Goal: Task Accomplishment & Management: Use online tool/utility

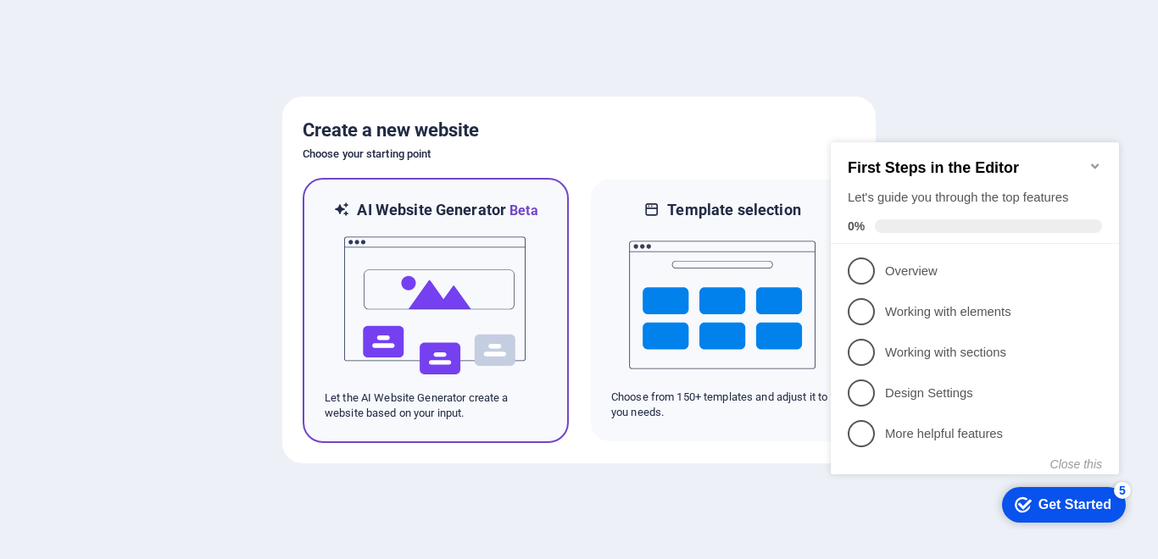
click at [402, 341] on img at bounding box center [435, 306] width 186 height 170
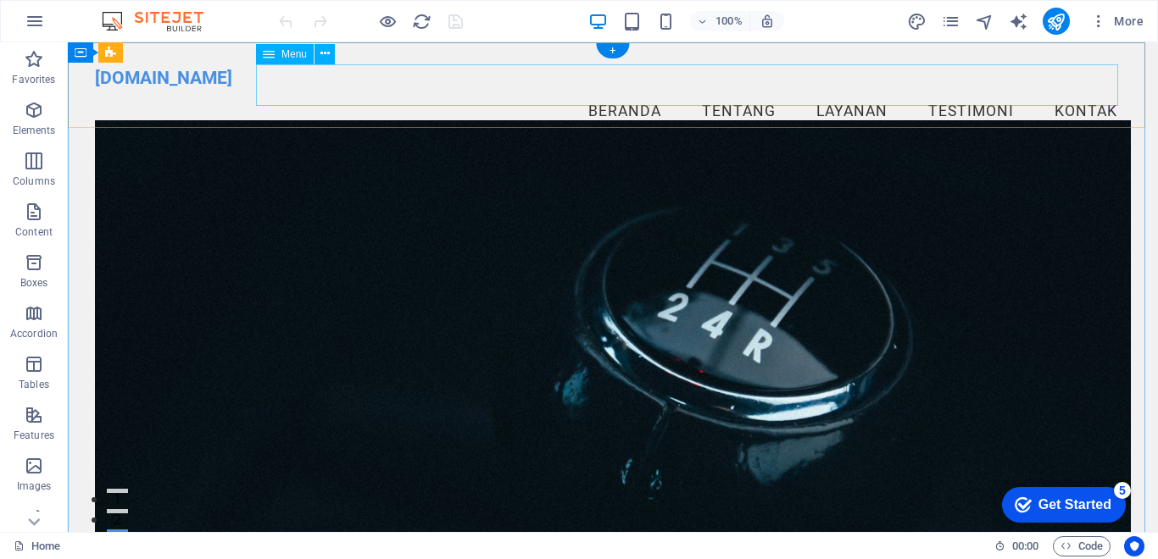
click at [615, 91] on nav "Beranda Tentang Layanan Testimoni Kontak" at bounding box center [613, 112] width 1036 height 42
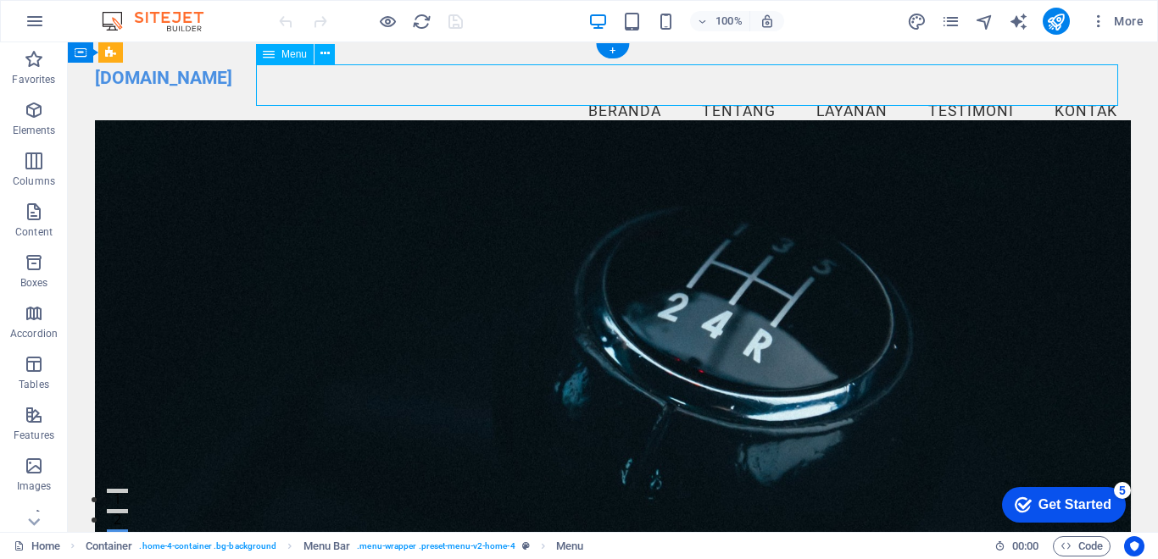
click at [714, 91] on nav "Beranda Tentang Layanan Testimoni Kontak" at bounding box center [613, 112] width 1036 height 42
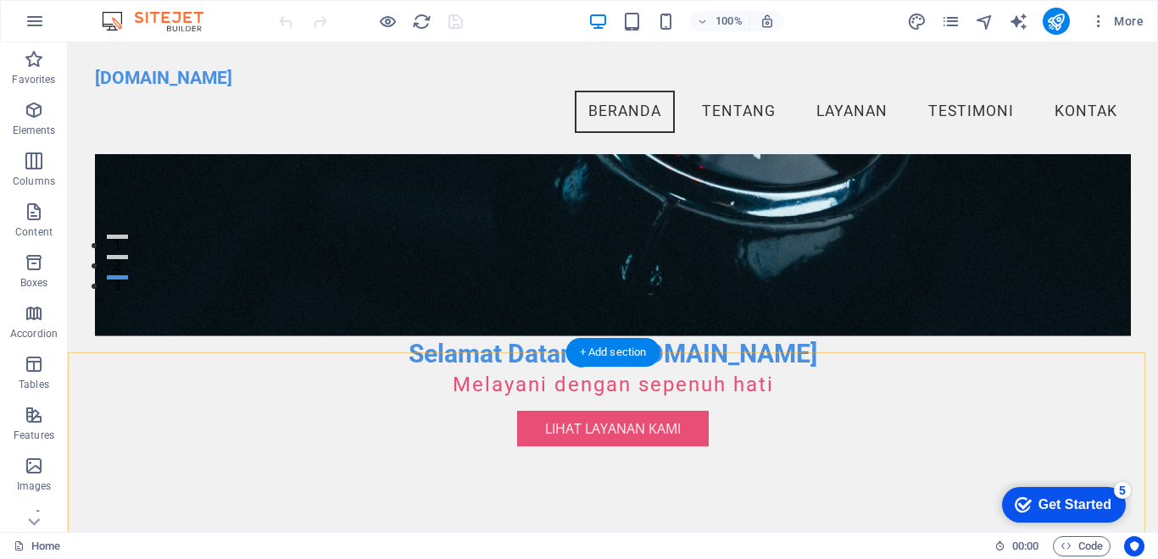
scroll to position [170, 0]
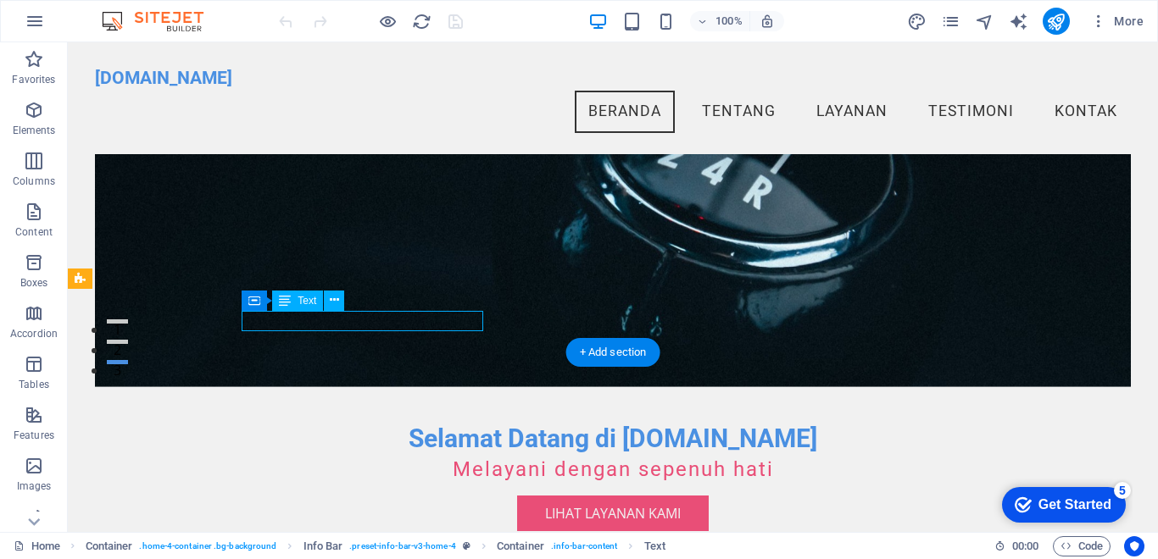
click at [355, 312] on div "Container Text" at bounding box center [299, 301] width 114 height 21
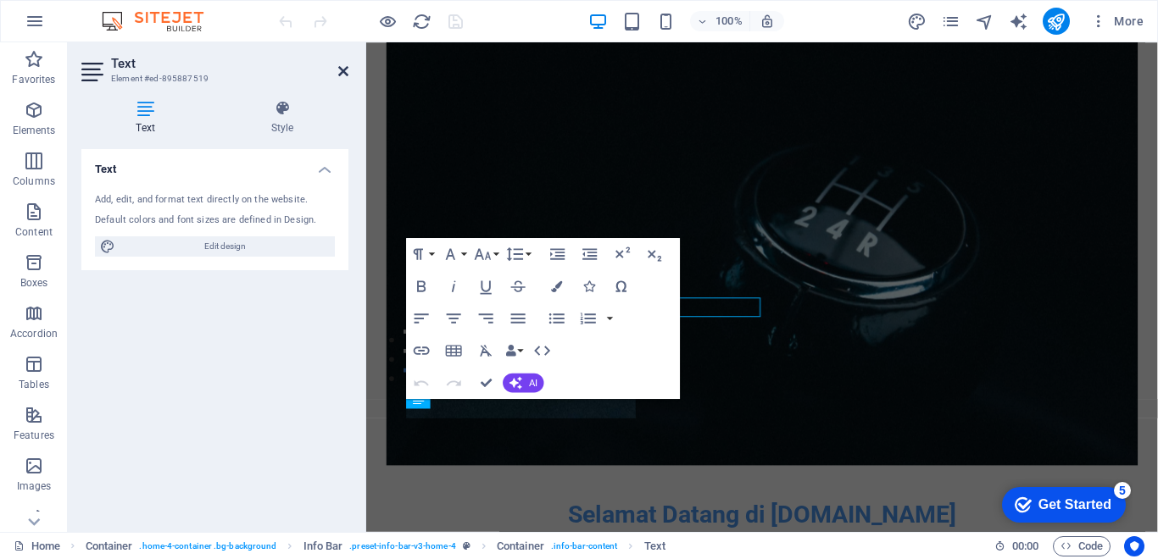
click at [343, 72] on icon at bounding box center [343, 71] width 10 height 14
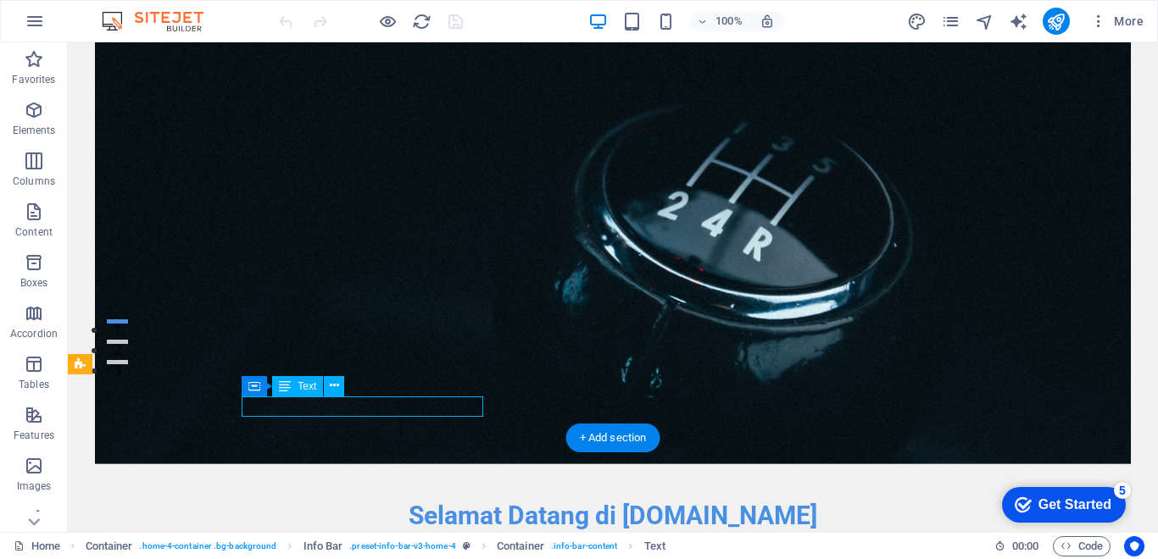
drag, startPoint x: 474, startPoint y: 404, endPoint x: 225, endPoint y: 424, distance: 250.0
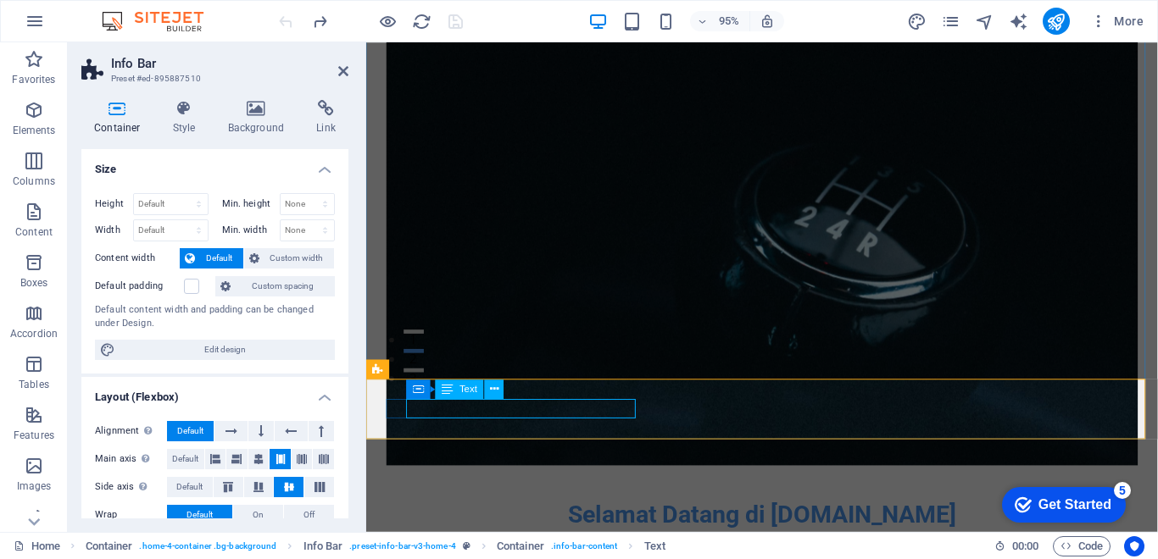
click at [464, 390] on span "Text" at bounding box center [468, 389] width 18 height 9
click at [498, 388] on icon at bounding box center [494, 389] width 8 height 17
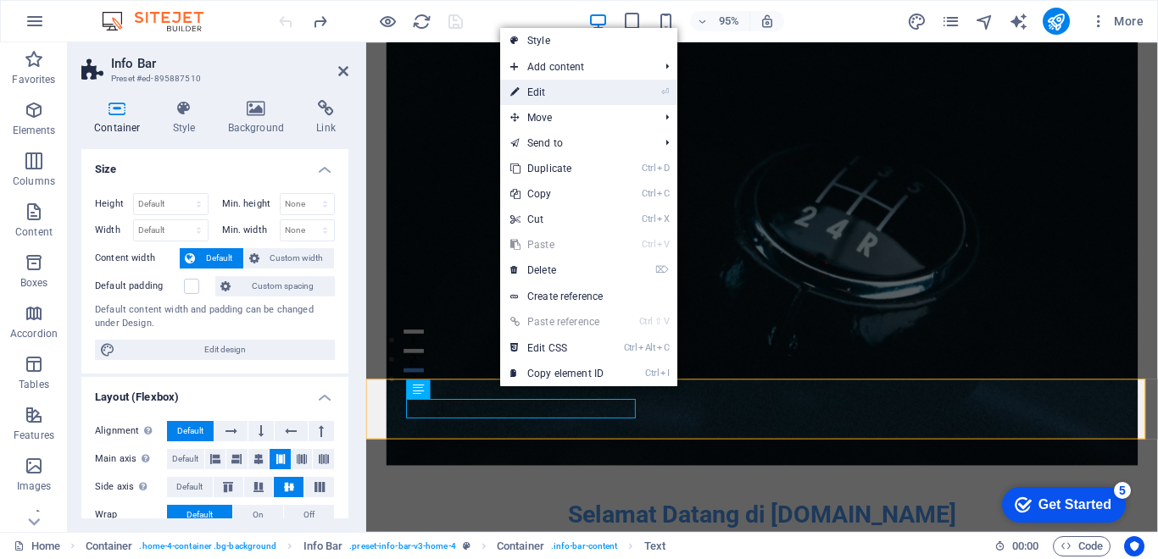
click at [569, 91] on link "⏎ Edit" at bounding box center [557, 92] width 114 height 25
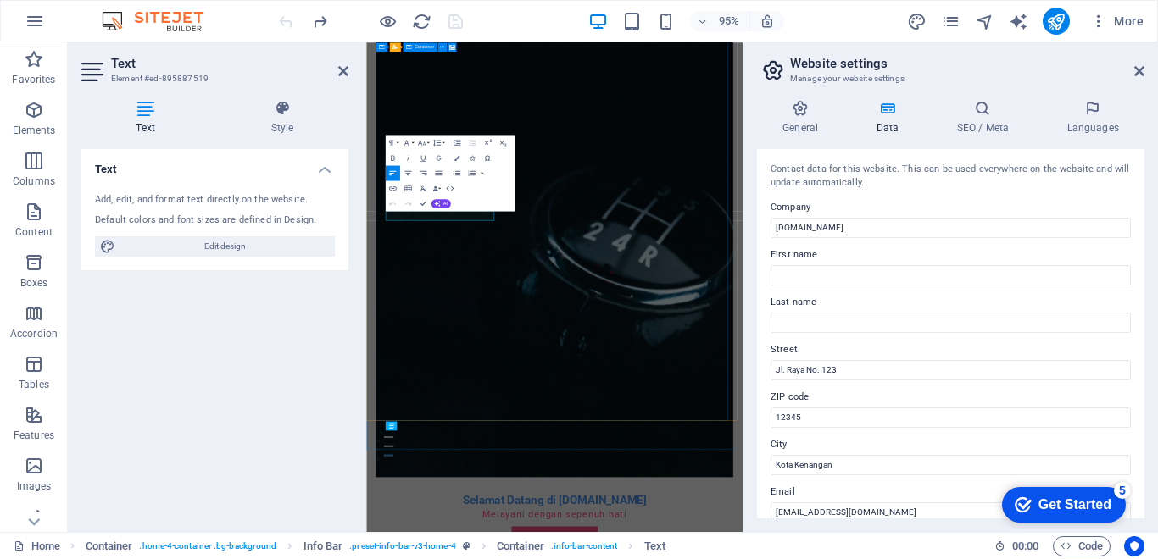
click at [957, 559] on figure at bounding box center [784, 514] width 795 height 991
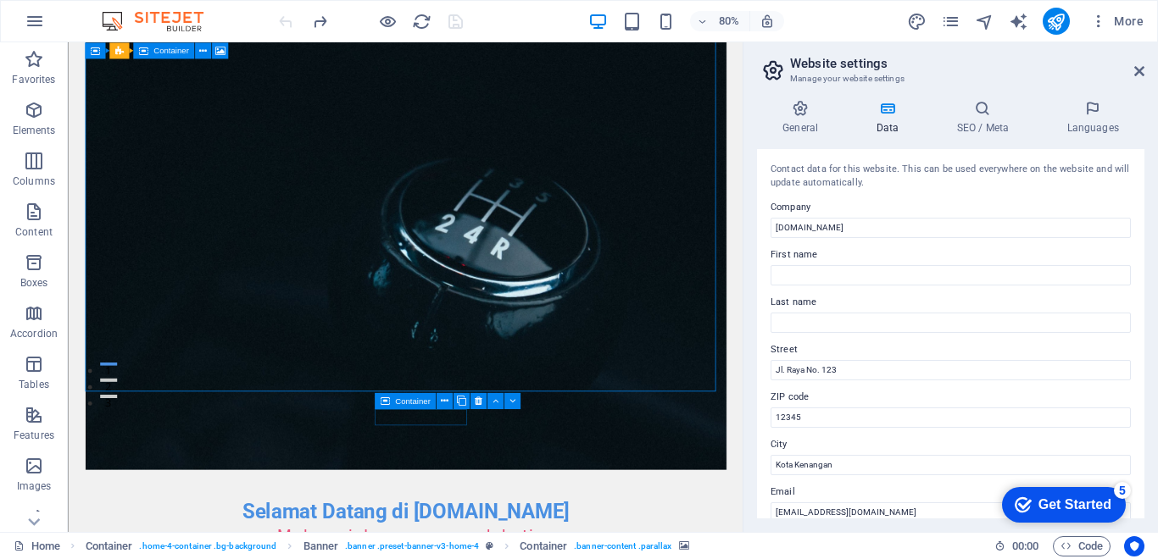
click at [875, 357] on label "Street" at bounding box center [950, 350] width 360 height 20
click at [875, 360] on input "Jl. Raya No. 123" at bounding box center [950, 370] width 360 height 20
click at [871, 370] on input "Jl. Raya No. 123" at bounding box center [950, 370] width 360 height 20
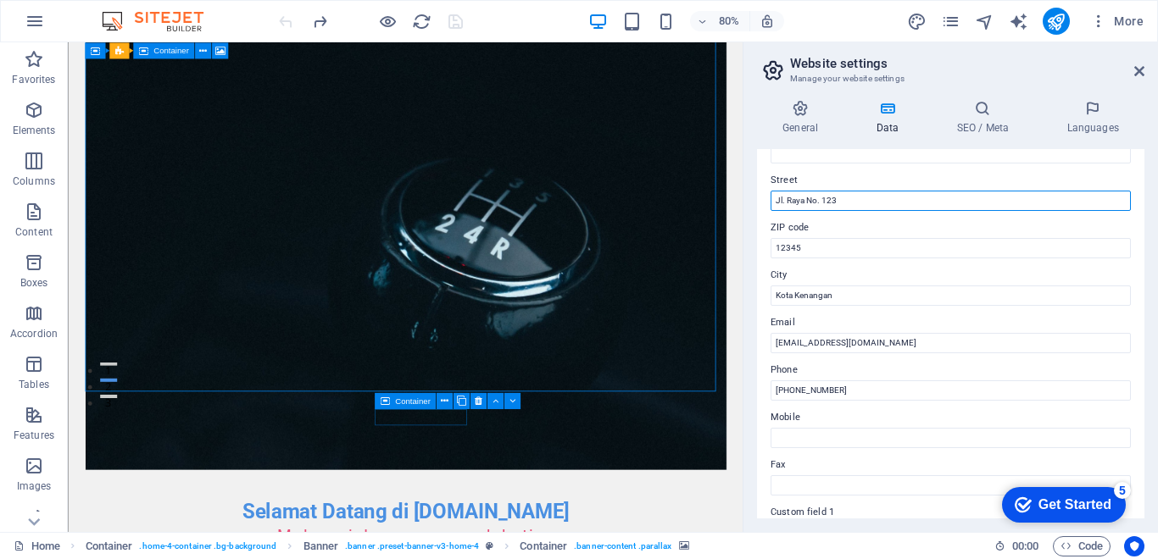
click at [840, 204] on input "Jl. Raya No. 123" at bounding box center [950, 201] width 360 height 20
type input "J"
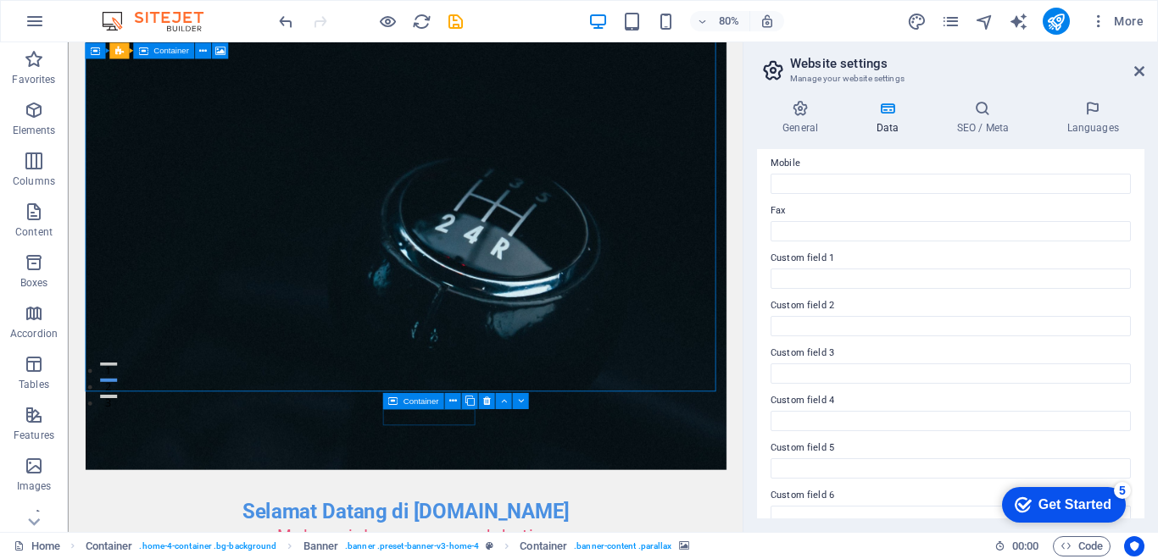
scroll to position [254, 0]
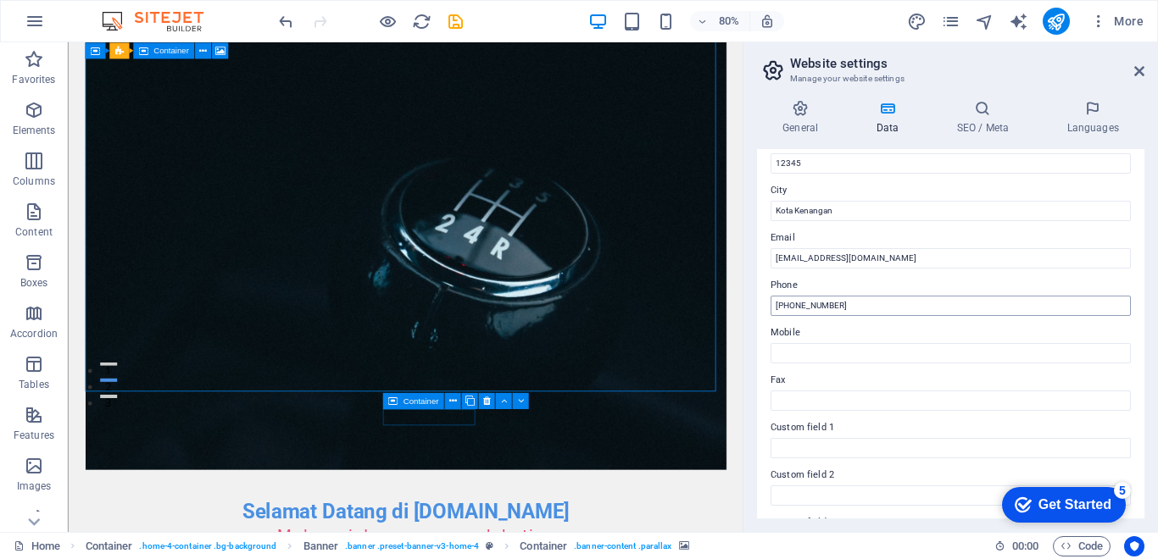
type input "Koto Panai Air Haji"
click at [845, 307] on input "[PHONE_NUMBER]" at bounding box center [950, 306] width 360 height 20
click at [847, 307] on input "[PHONE_NUMBER]" at bounding box center [950, 306] width 360 height 20
type input "085367359889"
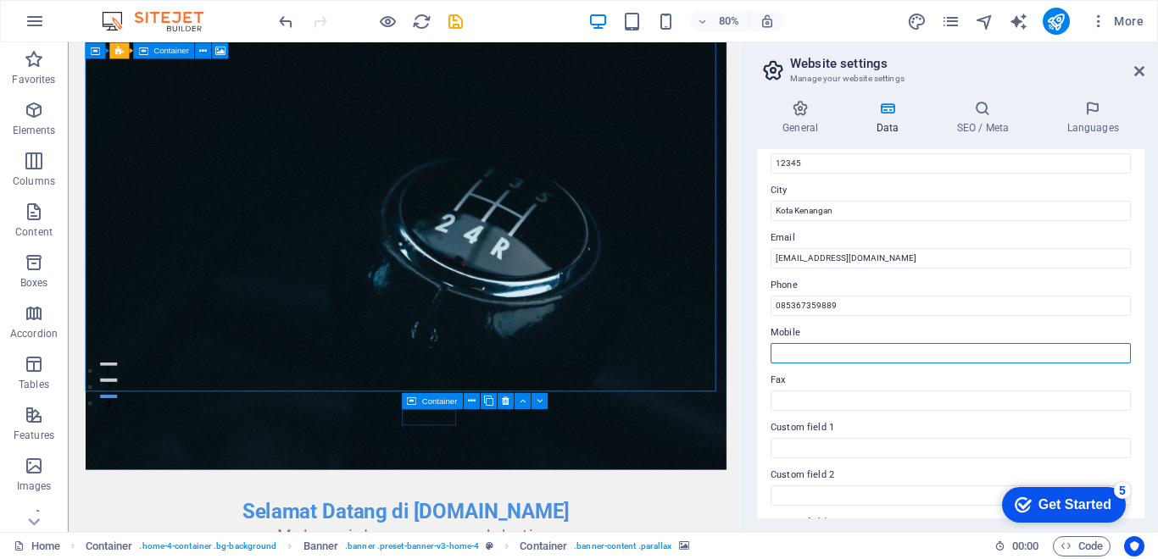
click at [837, 349] on input "Mobile" at bounding box center [950, 353] width 360 height 20
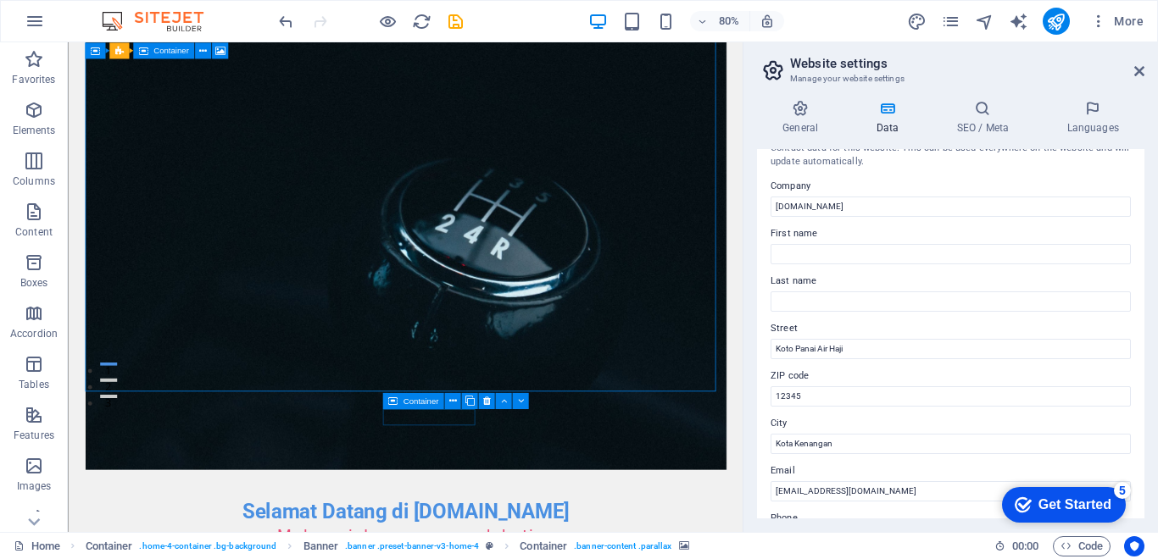
scroll to position [0, 0]
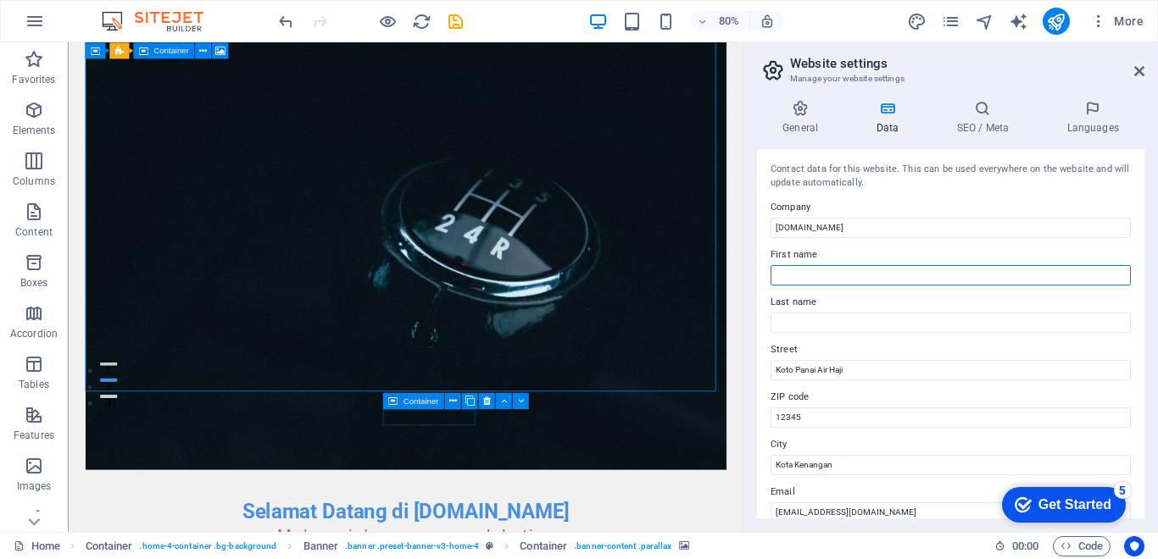
click at [871, 273] on input "First name" at bounding box center [950, 275] width 360 height 20
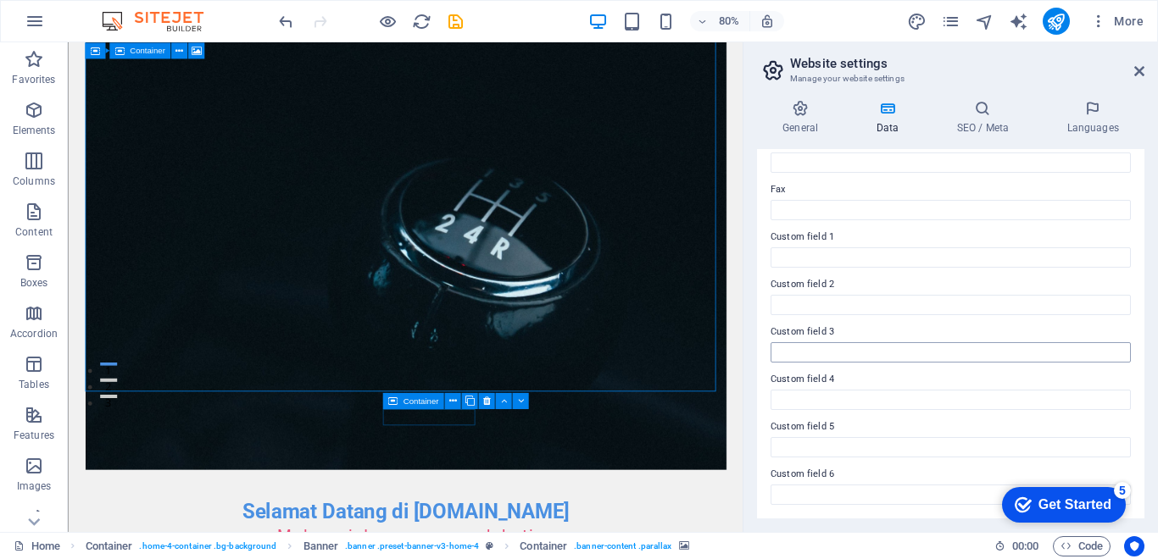
scroll to position [106, 0]
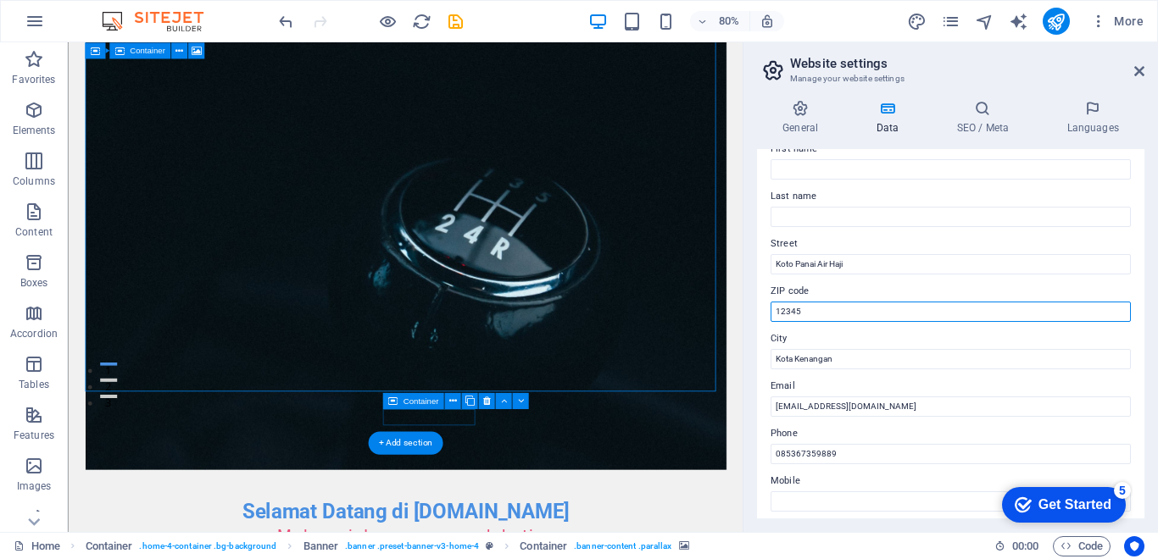
drag, startPoint x: 890, startPoint y: 349, endPoint x: 824, endPoint y: 375, distance: 71.1
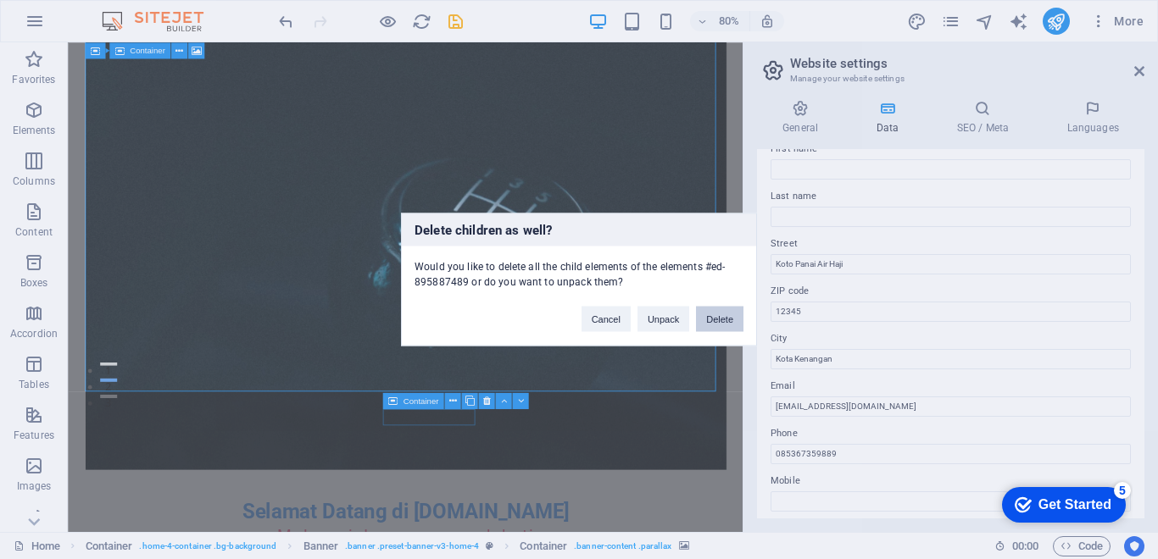
click at [726, 320] on button "Delete" at bounding box center [719, 319] width 47 height 25
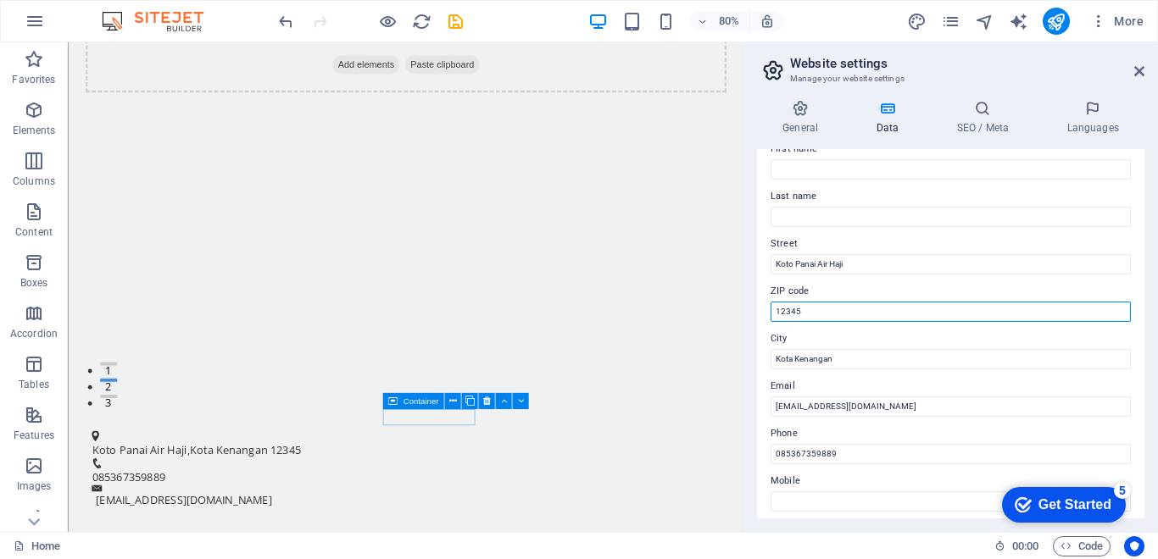
click at [826, 312] on input "12345" at bounding box center [950, 312] width 360 height 20
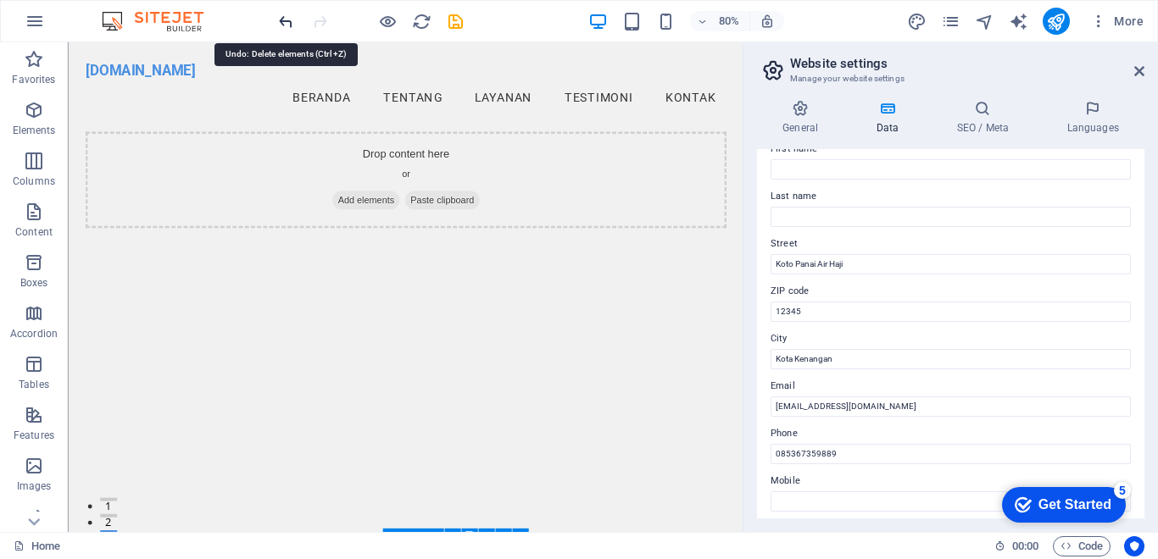
click at [289, 19] on icon "undo" at bounding box center [285, 21] width 19 height 19
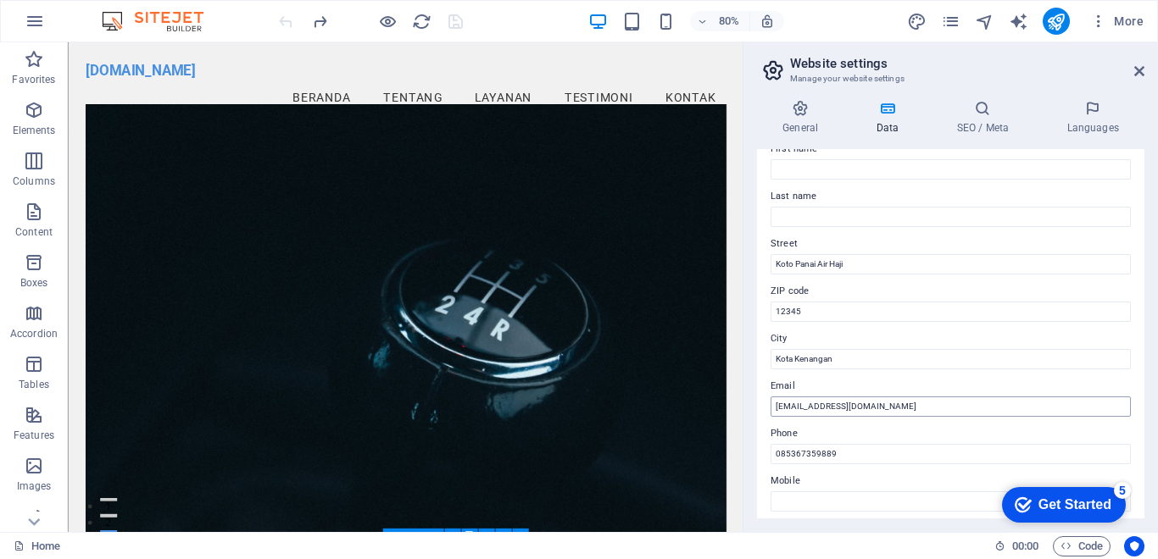
scroll to position [191, 0]
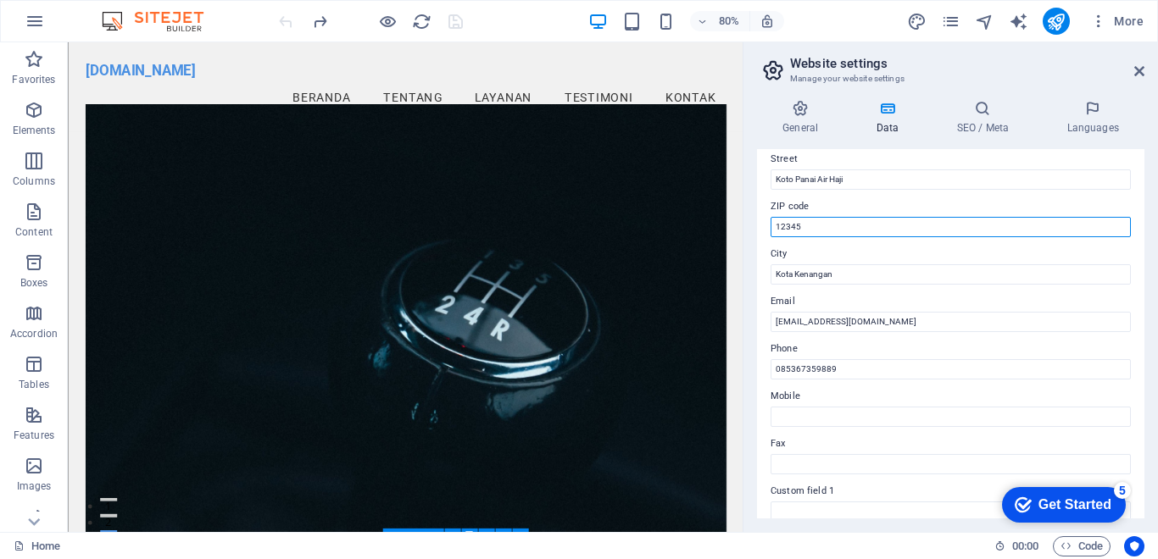
click at [809, 231] on input "12345" at bounding box center [950, 227] width 360 height 20
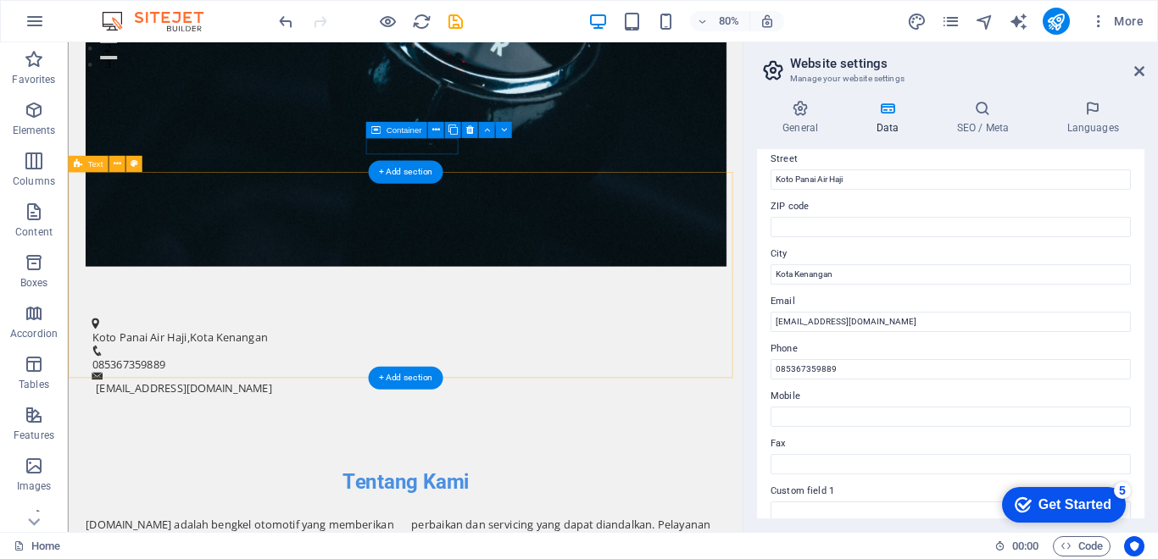
scroll to position [678, 0]
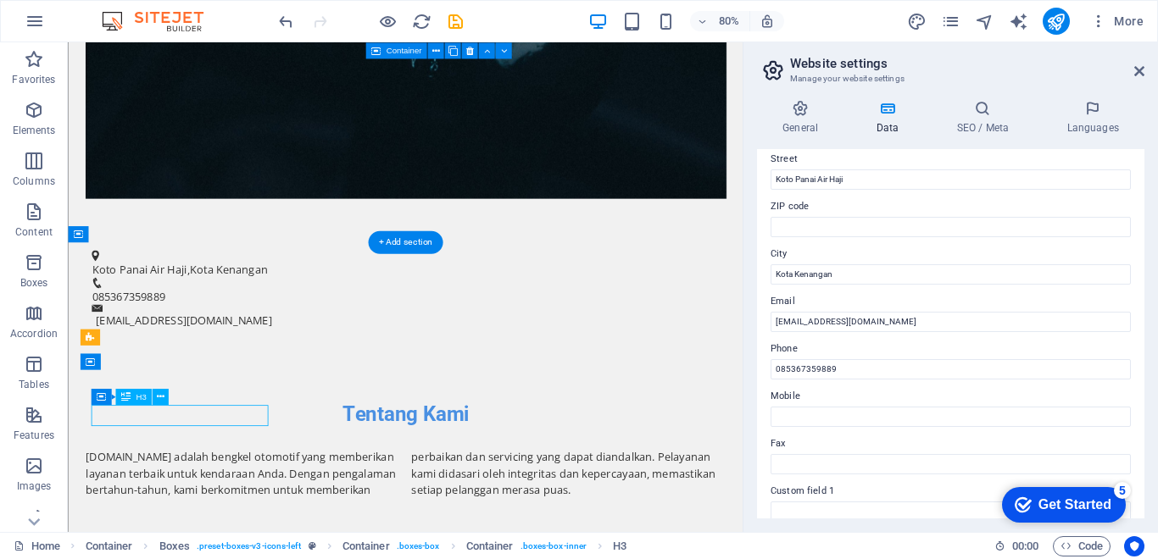
click at [195, 409] on div "Drag here to replace the existing content. Press “Ctrl” if you want to create a…" at bounding box center [405, 287] width 675 height 490
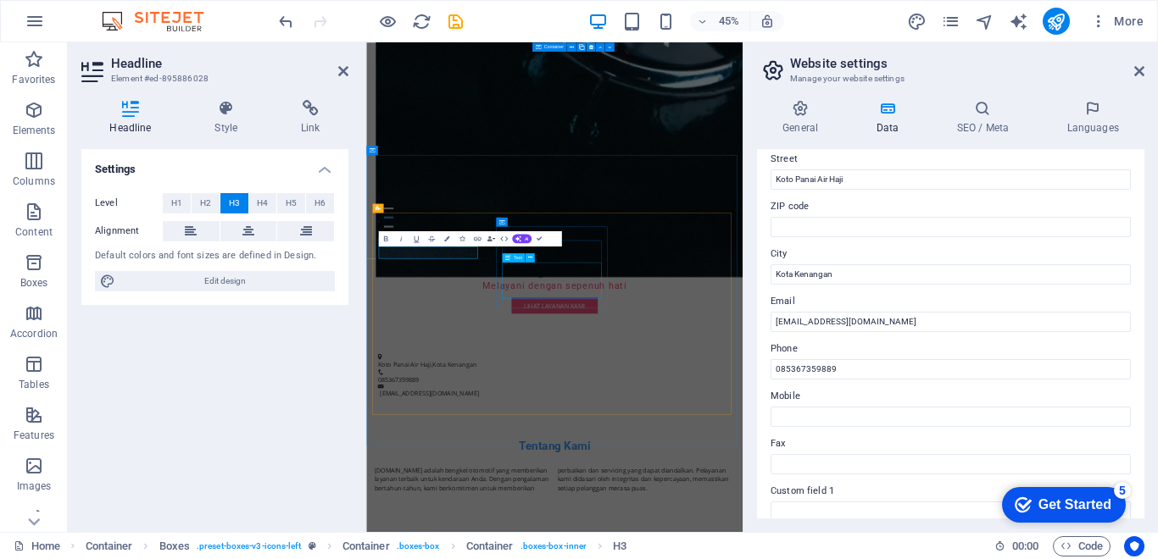
scroll to position [1082, 0]
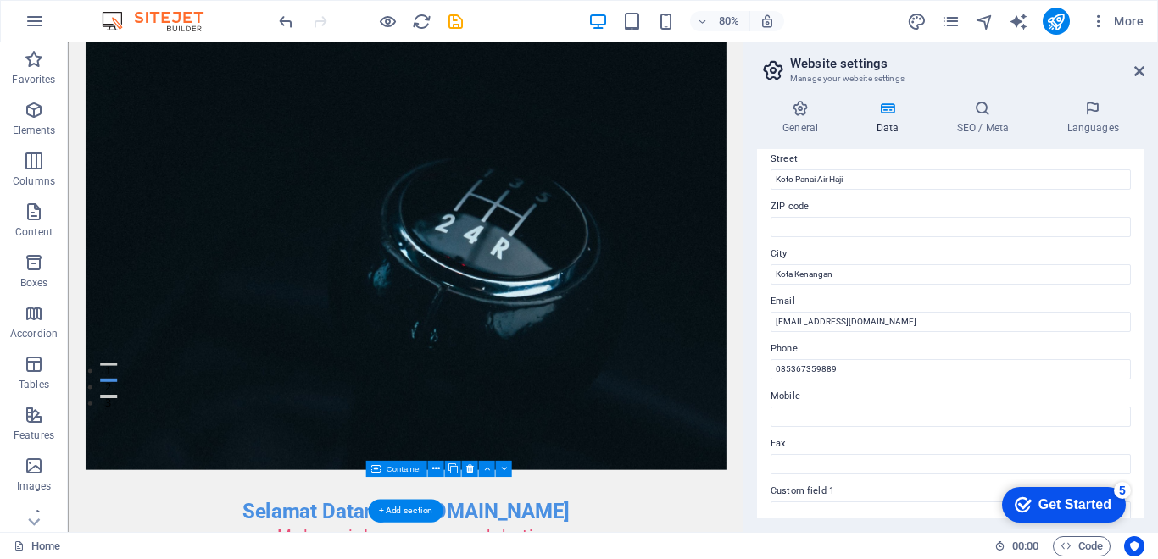
scroll to position [85, 0]
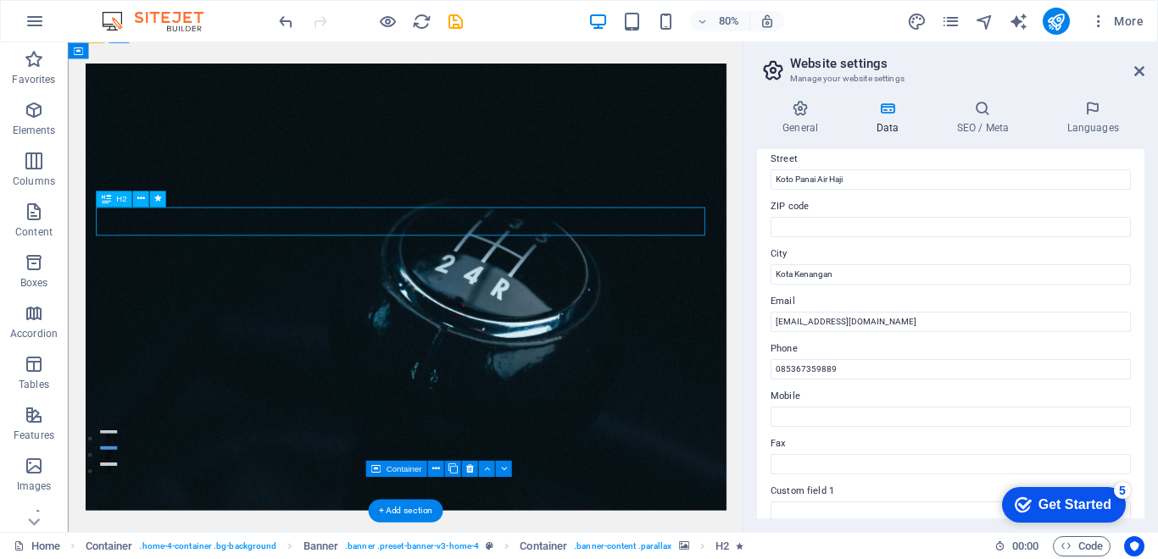
click at [181, 437] on figure at bounding box center [489, 349] width 801 height 559
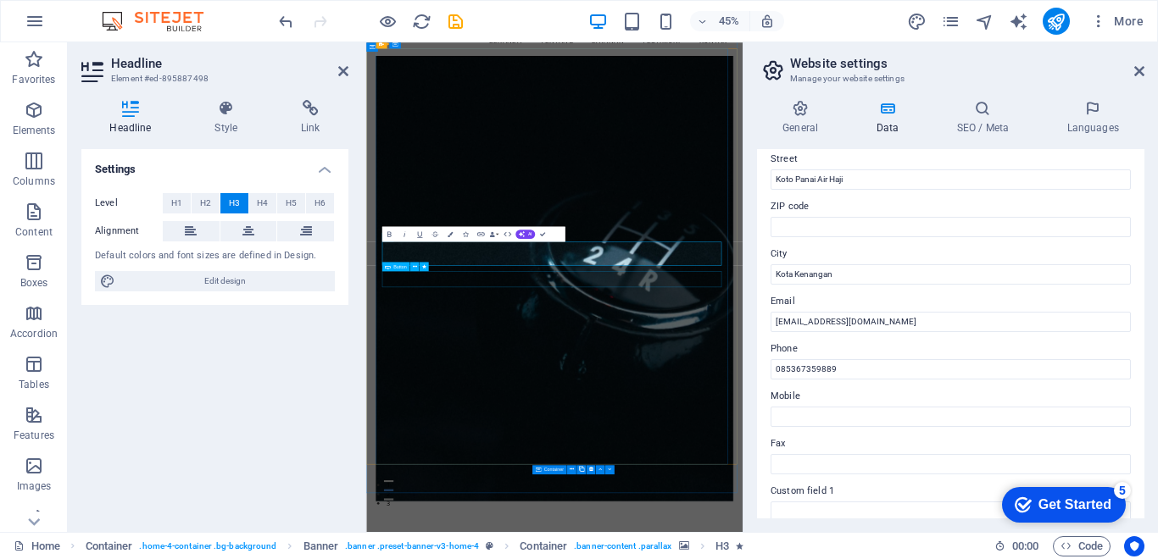
scroll to position [58, 0]
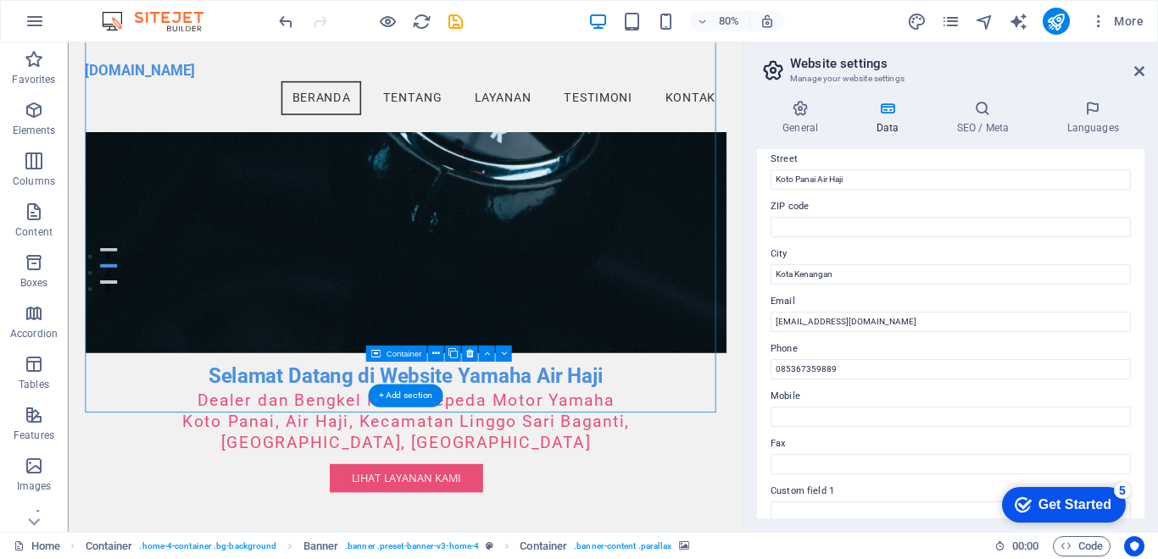
scroll to position [143, 0]
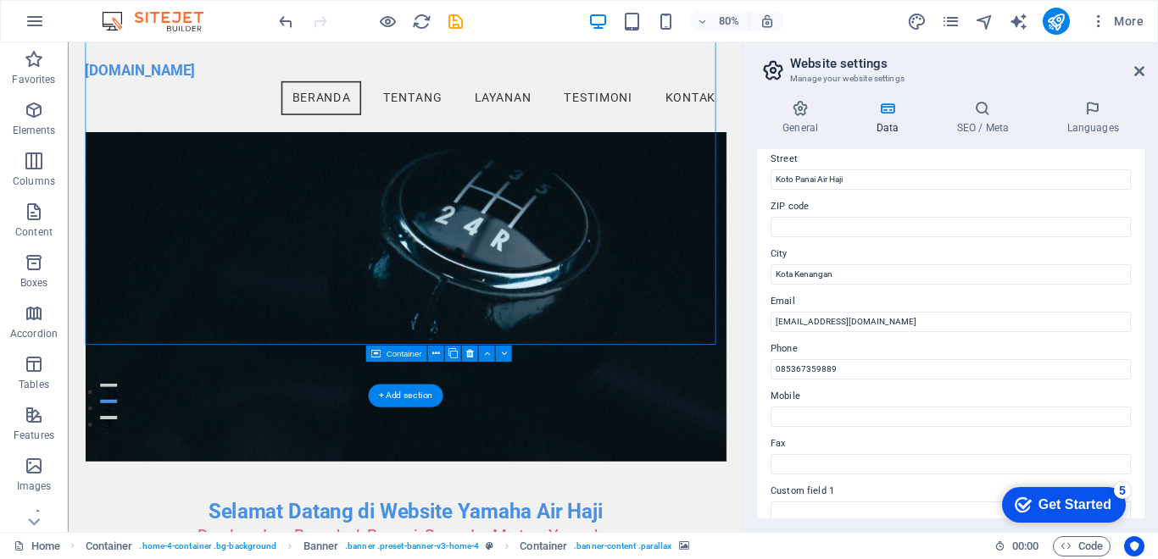
click at [720, 292] on figure at bounding box center [489, 287] width 801 height 559
click at [682, 303] on figure at bounding box center [489, 287] width 801 height 559
click at [497, 505] on figure at bounding box center [489, 287] width 801 height 559
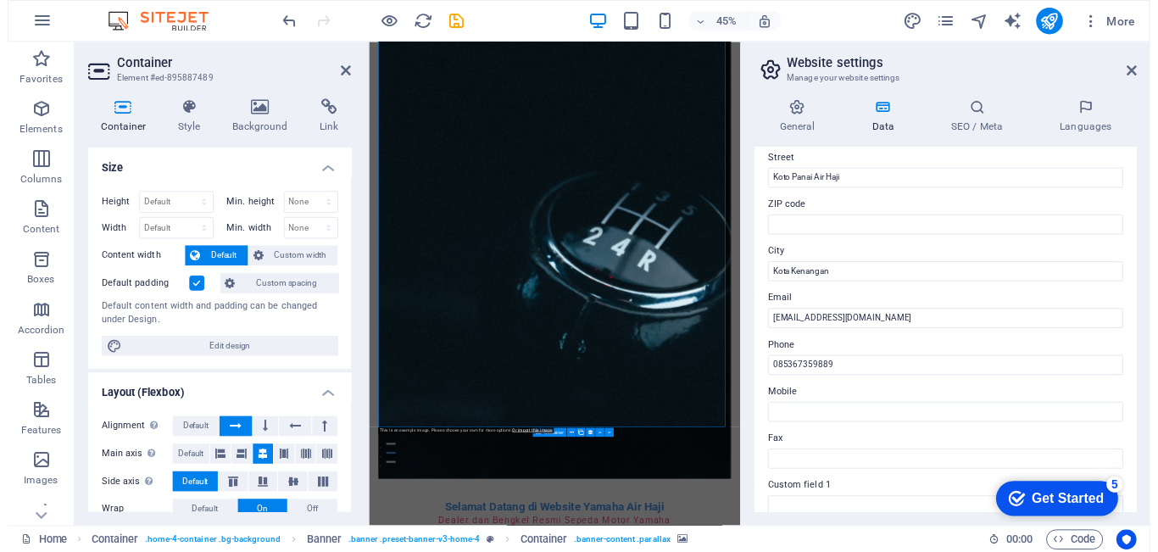
scroll to position [287, 0]
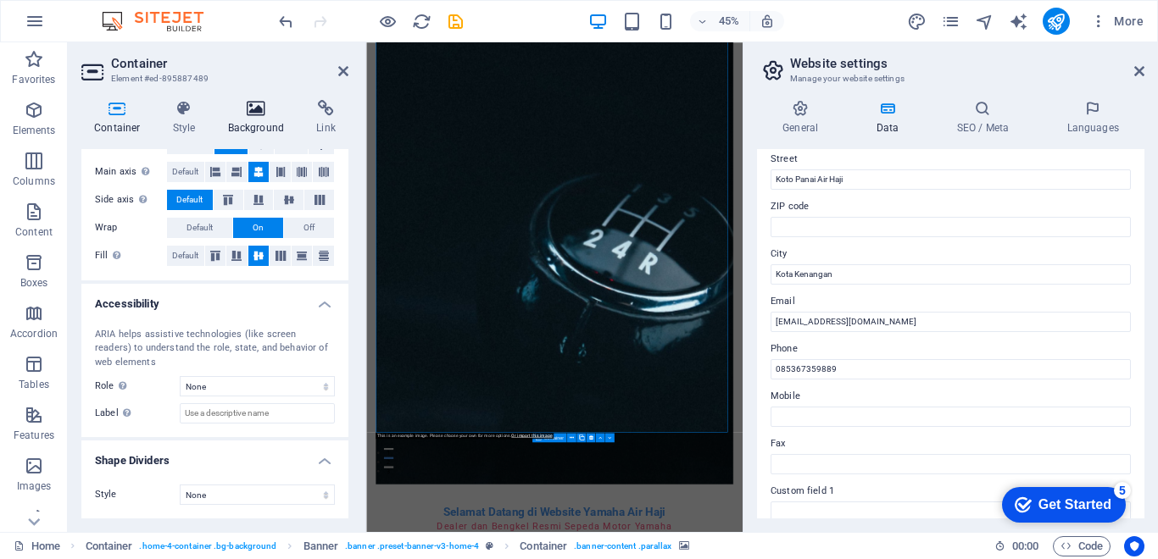
click at [263, 113] on icon at bounding box center [256, 108] width 82 height 17
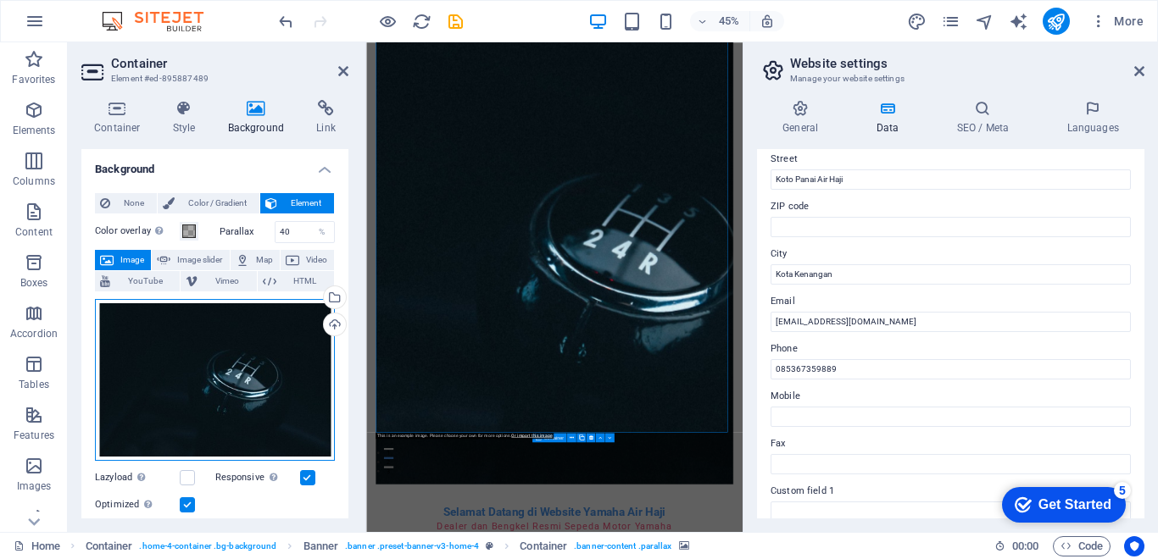
click at [240, 348] on div "Drag files here, click to choose files or select files from Files or our free s…" at bounding box center [215, 380] width 240 height 163
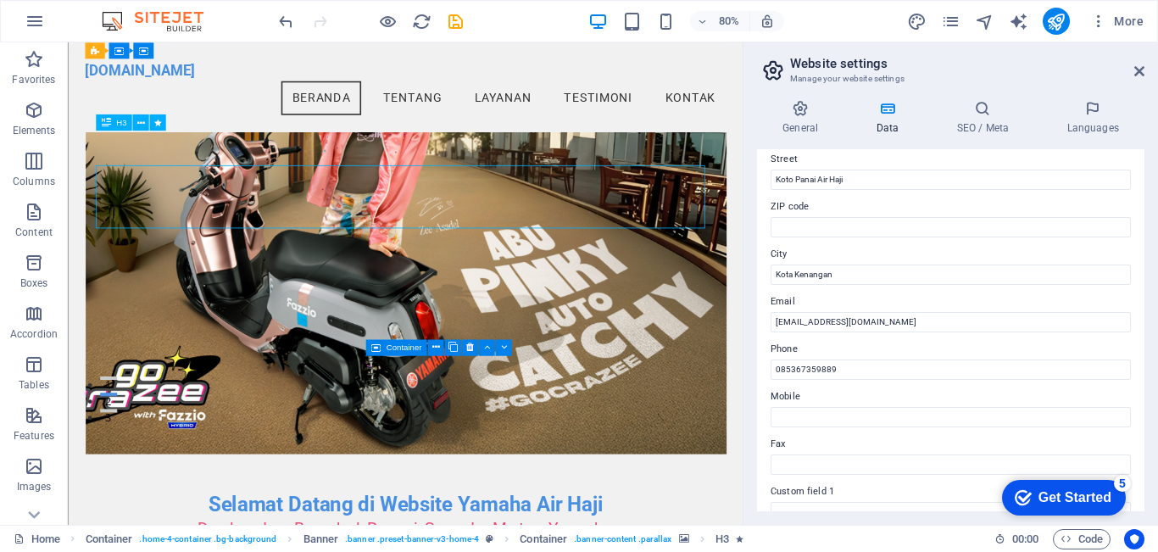
drag, startPoint x: 535, startPoint y: 419, endPoint x: 697, endPoint y: 196, distance: 275.5
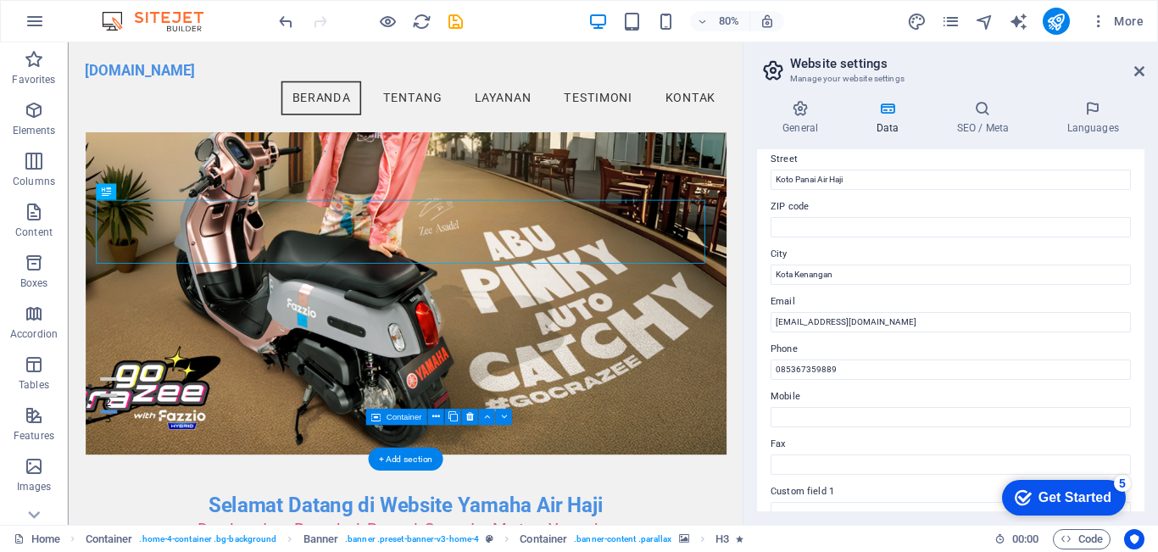
scroll to position [0, 0]
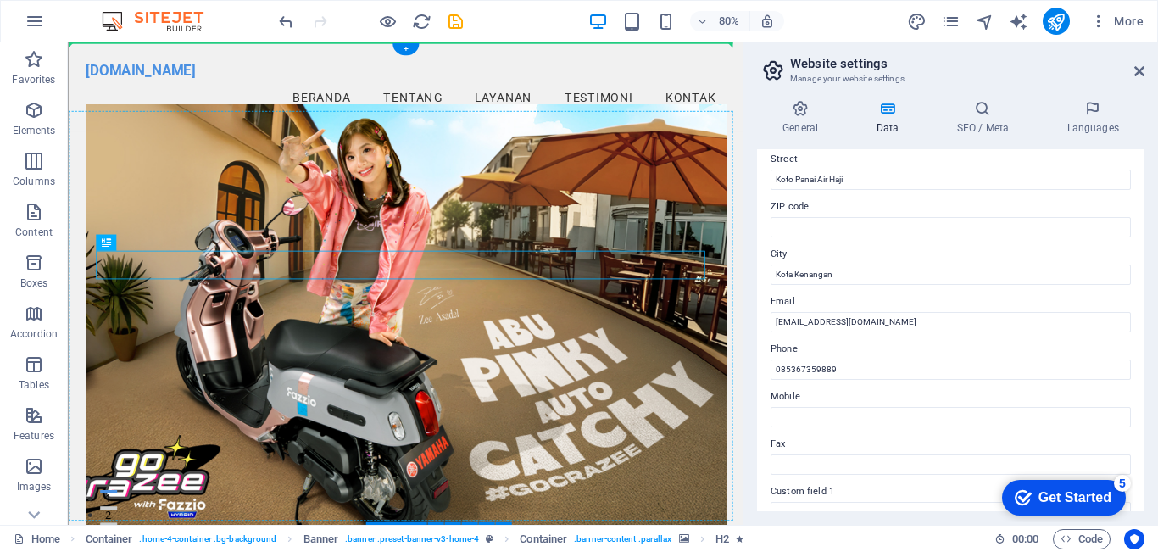
drag, startPoint x: 514, startPoint y: 320, endPoint x: 506, endPoint y: 183, distance: 136.7
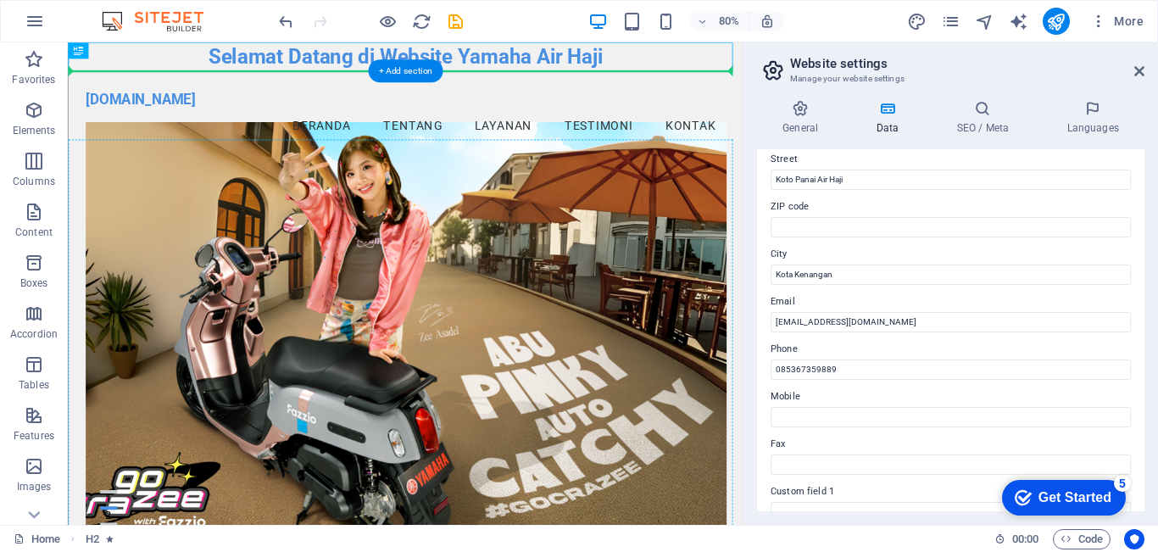
drag, startPoint x: 573, startPoint y: 52, endPoint x: 527, endPoint y: 236, distance: 189.5
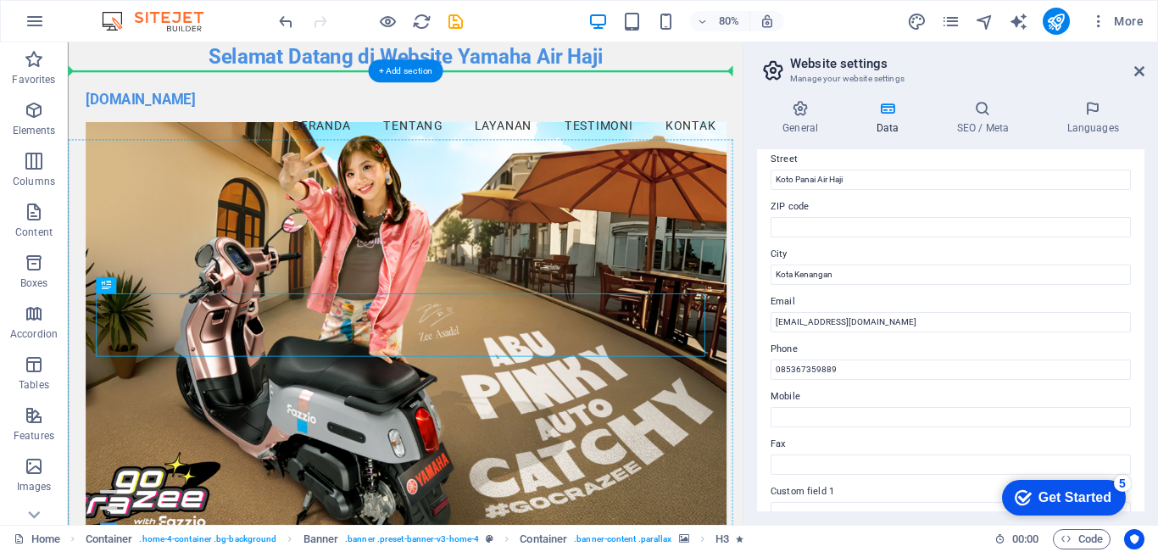
drag, startPoint x: 480, startPoint y: 378, endPoint x: 486, endPoint y: 220, distance: 157.8
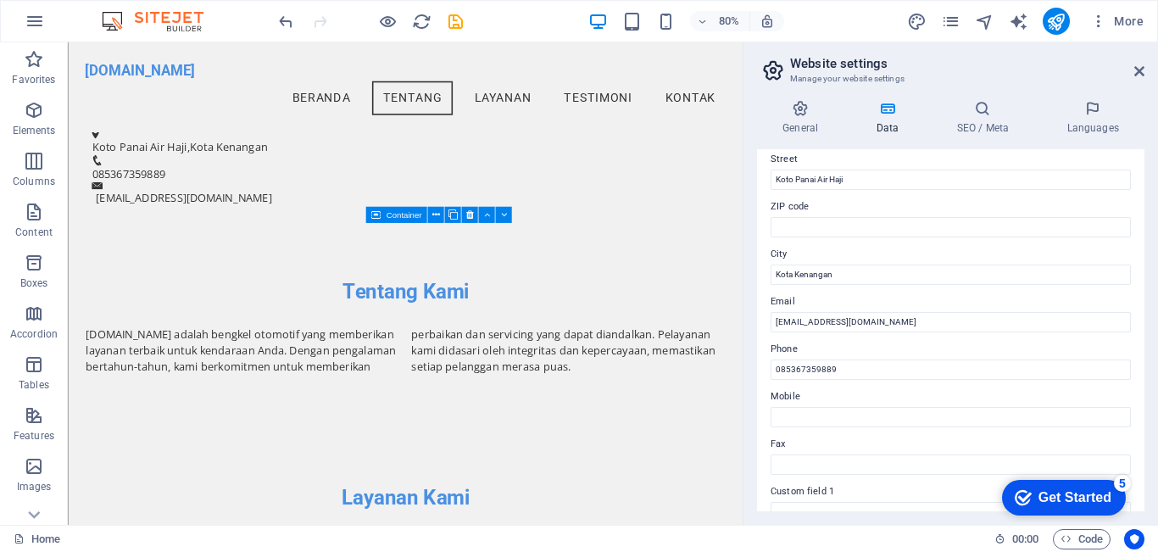
scroll to position [424, 0]
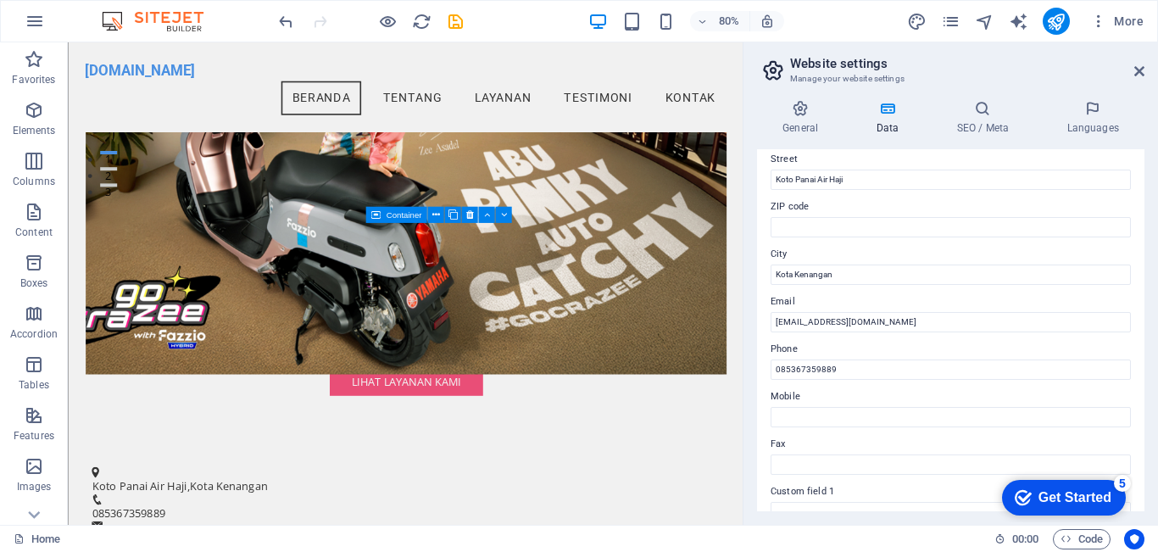
click at [1079, 492] on div "Get Started" at bounding box center [1074, 497] width 73 height 15
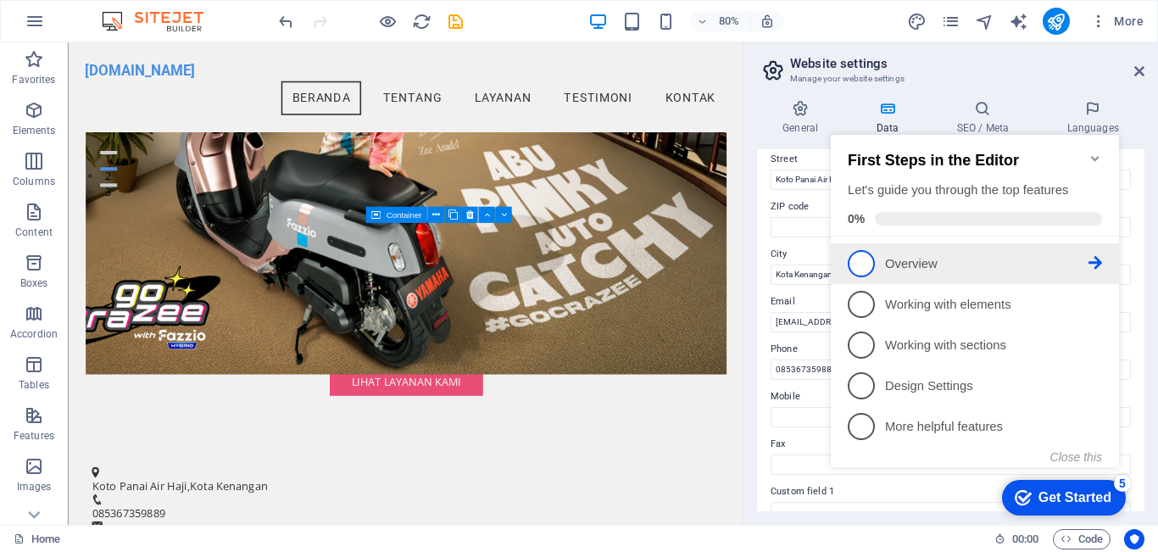
click at [1097, 262] on icon at bounding box center [1095, 263] width 14 height 14
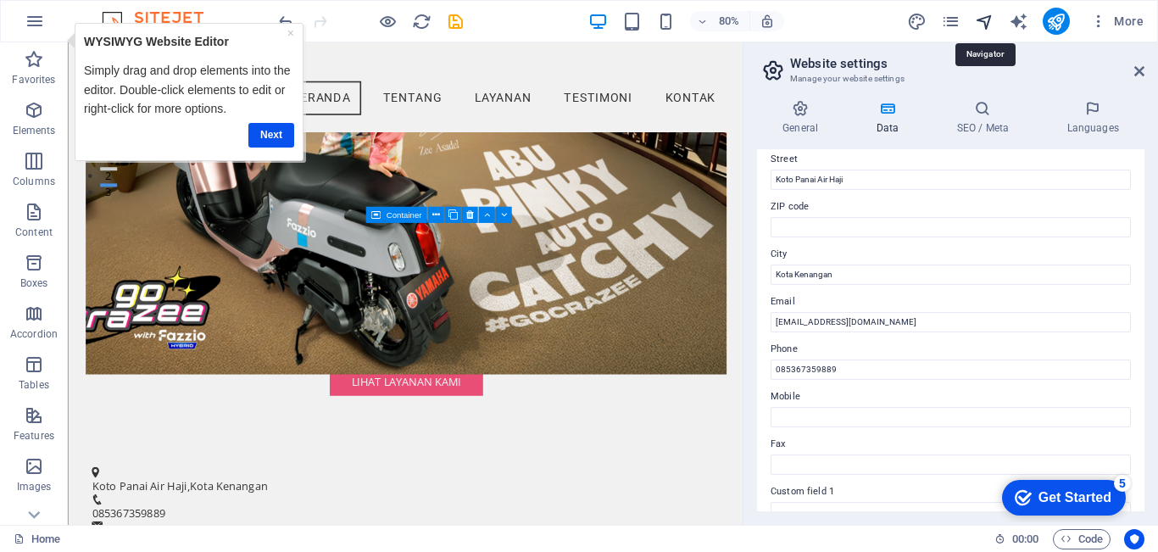
scroll to position [0, 0]
click at [255, 134] on link "Next" at bounding box center [271, 135] width 46 height 25
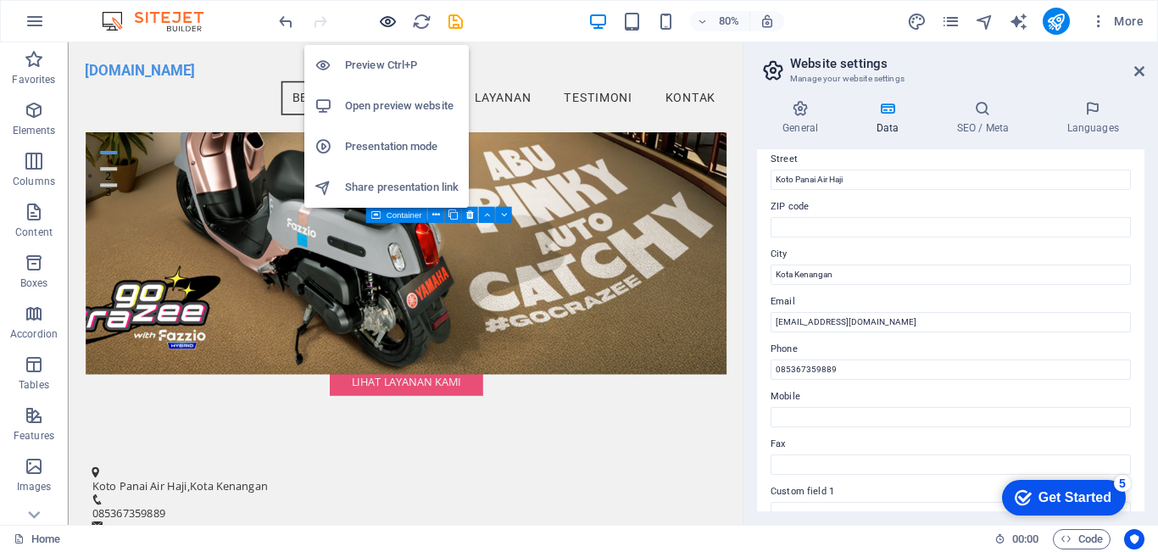
click at [391, 23] on icon "button" at bounding box center [387, 21] width 19 height 19
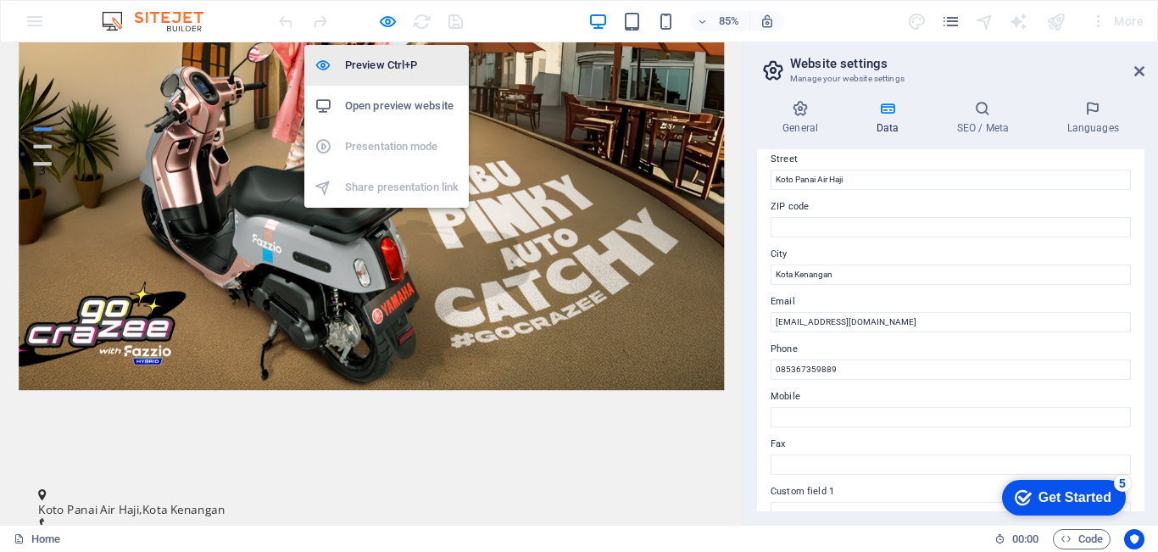
click at [391, 73] on h6 "Preview Ctrl+P" at bounding box center [402, 65] width 114 height 20
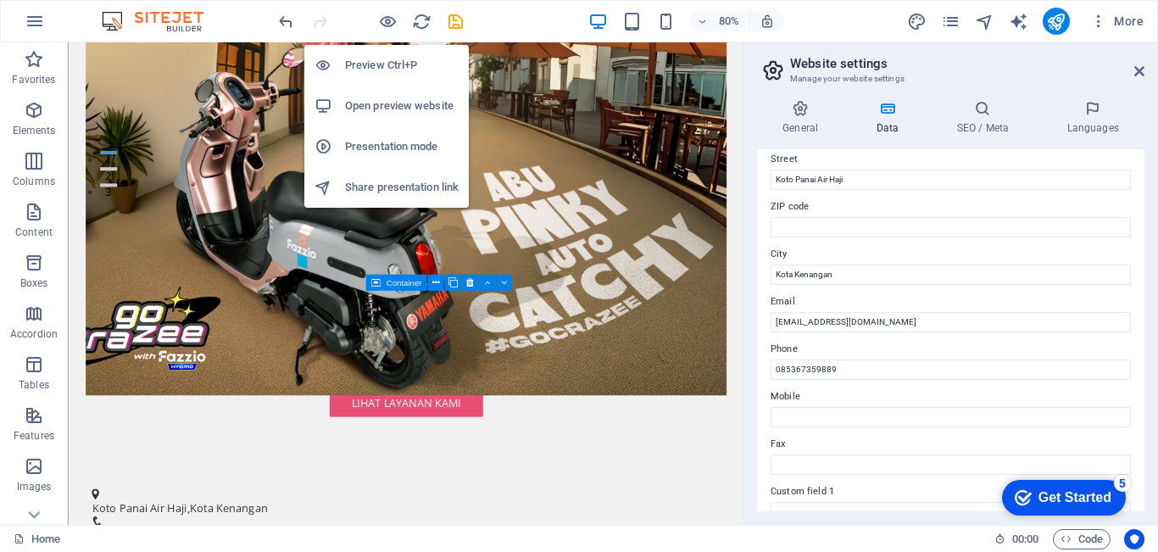
click at [409, 109] on h6 "Open preview website" at bounding box center [402, 106] width 114 height 20
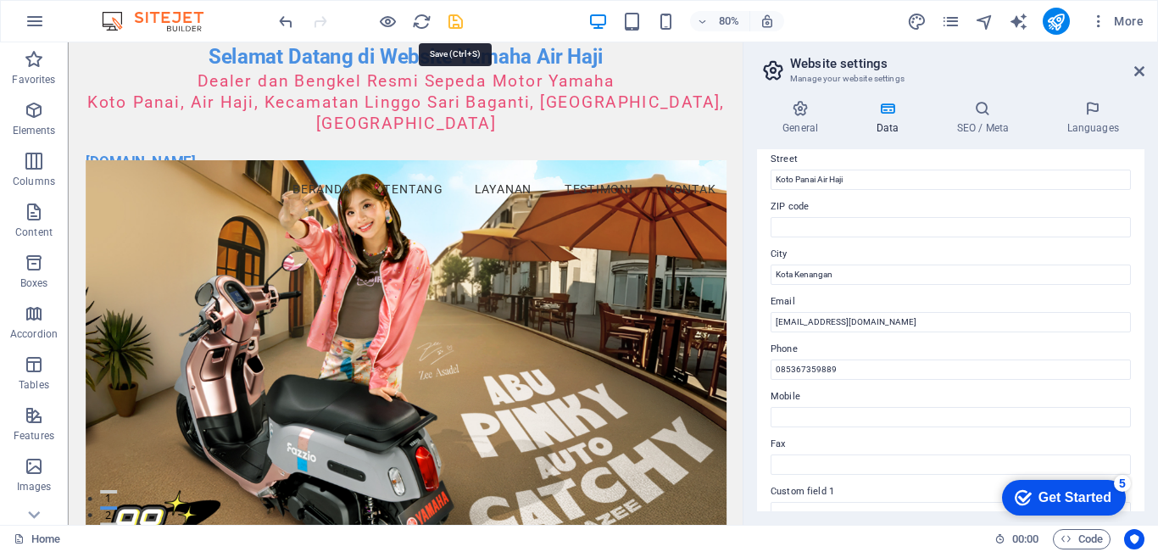
click at [454, 26] on icon "save" at bounding box center [455, 21] width 19 height 19
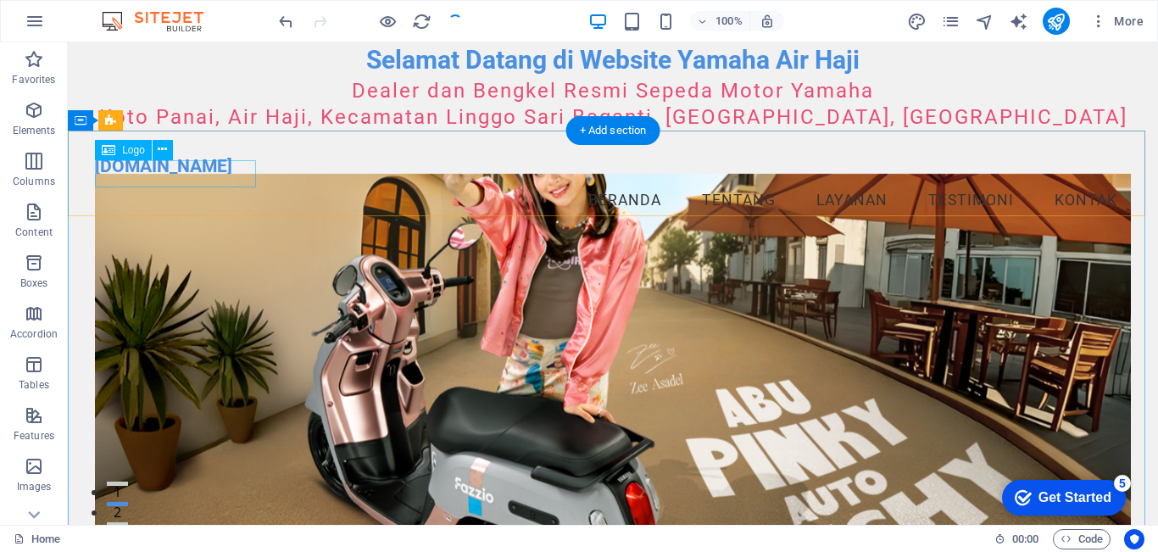
click at [235, 175] on div "[DOMAIN_NAME]" at bounding box center [613, 166] width 1036 height 27
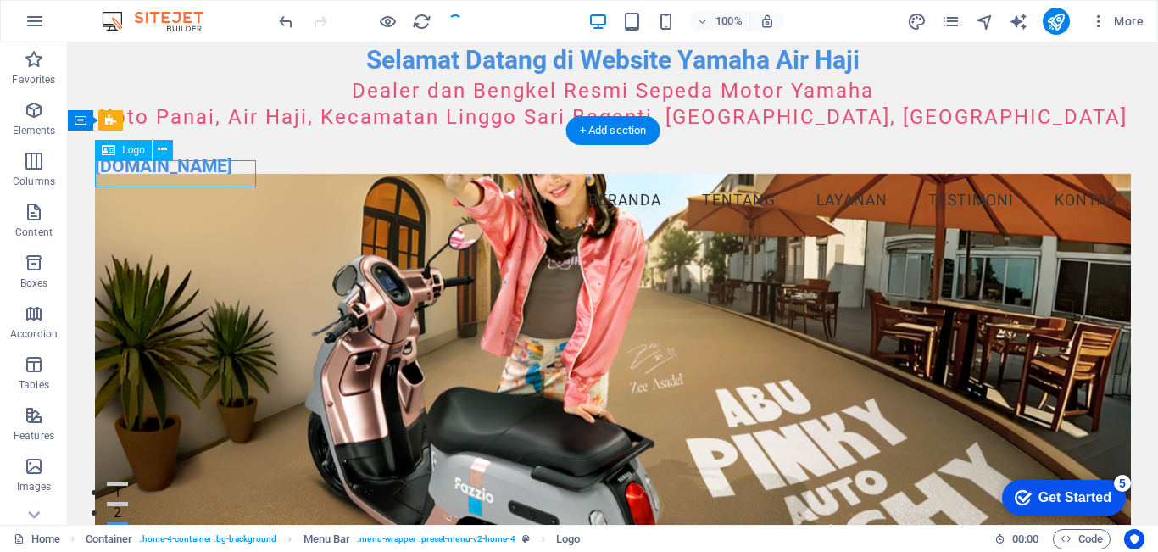
click at [225, 176] on div "[DOMAIN_NAME]" at bounding box center [613, 166] width 1036 height 27
click at [225, 176] on div "Drag here to replace the existing content. Press “Ctrl” if you want to create a…" at bounding box center [613, 283] width 1090 height 482
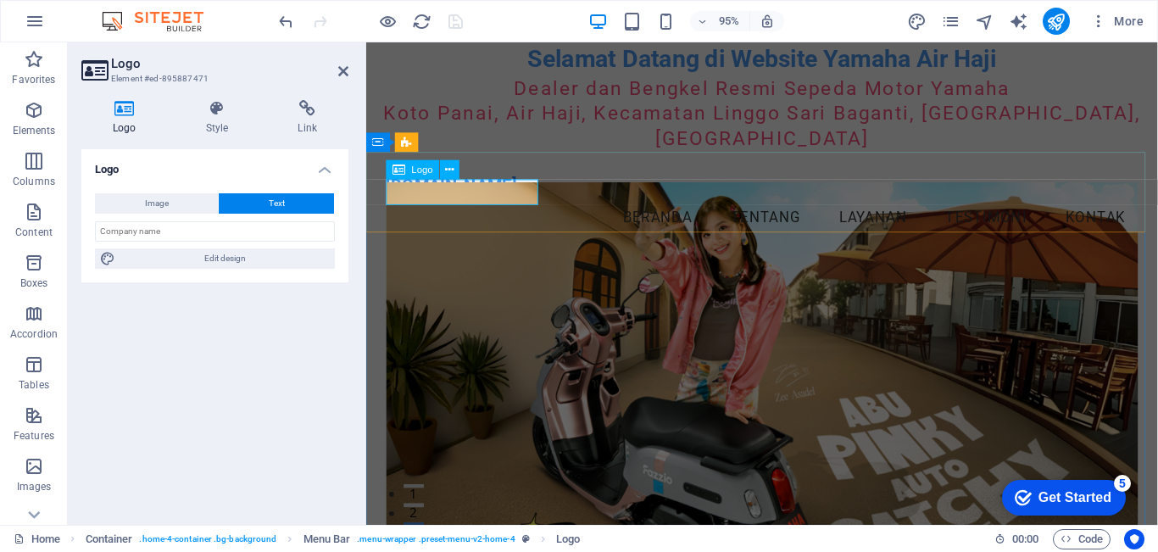
click at [431, 202] on div "[DOMAIN_NAME]" at bounding box center [783, 192] width 792 height 27
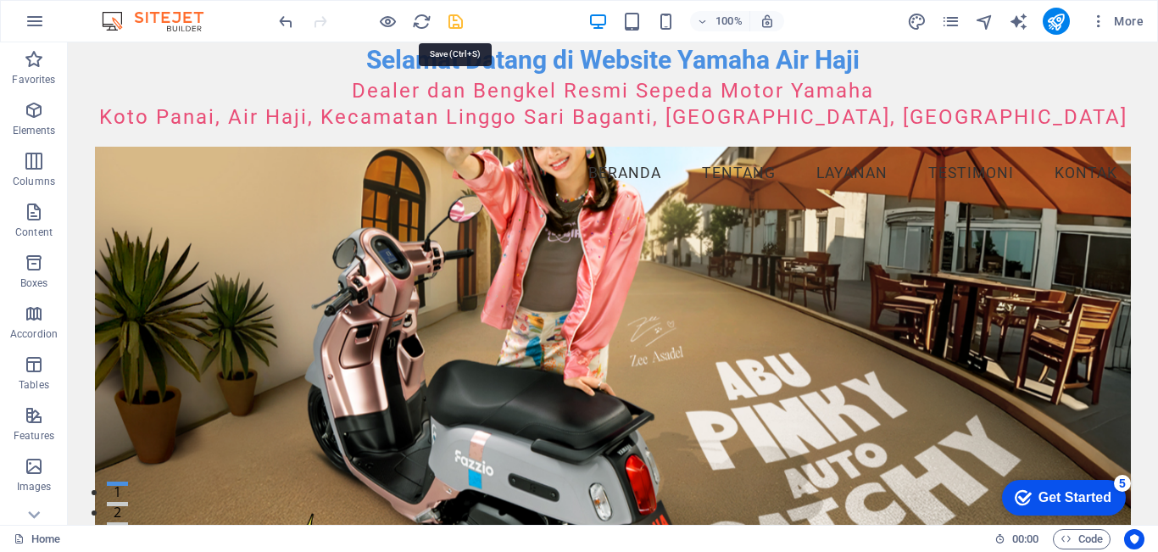
click at [461, 29] on icon "save" at bounding box center [455, 21] width 19 height 19
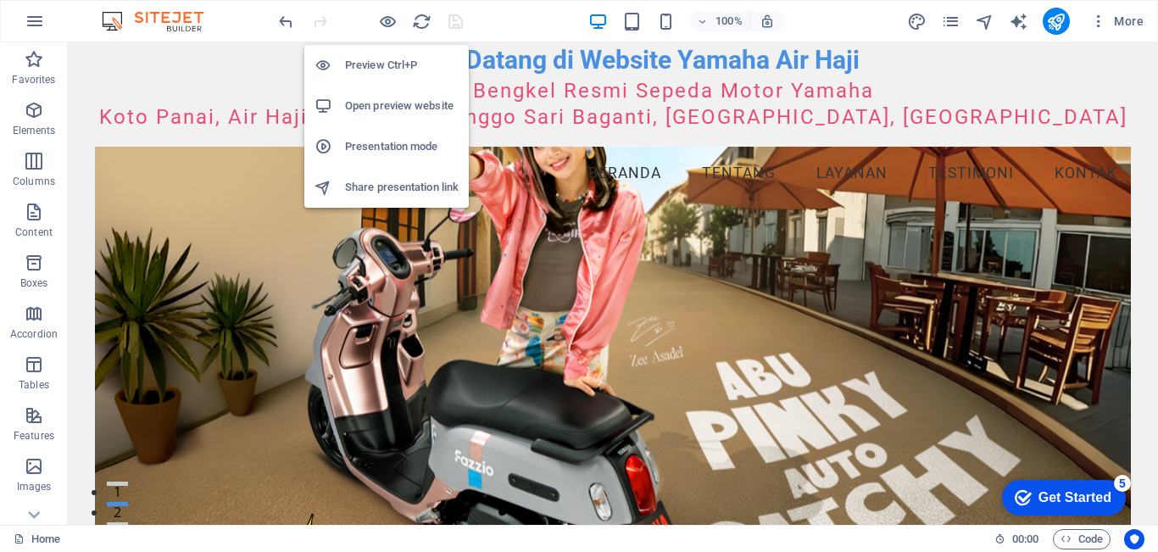
click at [375, 108] on h6 "Open preview website" at bounding box center [402, 106] width 114 height 20
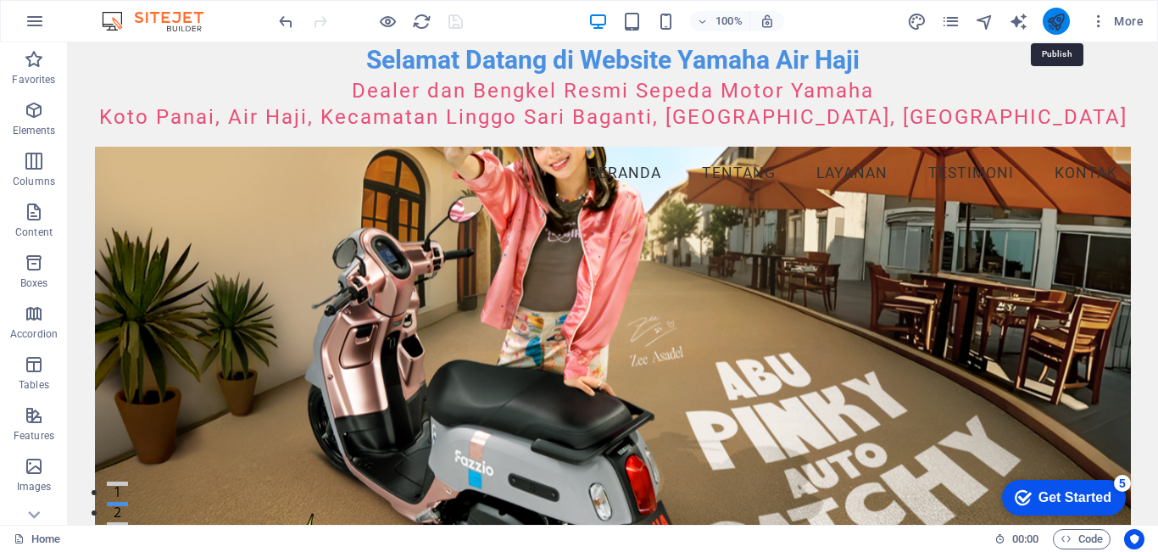
click at [1049, 19] on icon "publish" at bounding box center [1055, 21] width 19 height 19
click at [1067, 22] on button "publish" at bounding box center [1056, 21] width 27 height 27
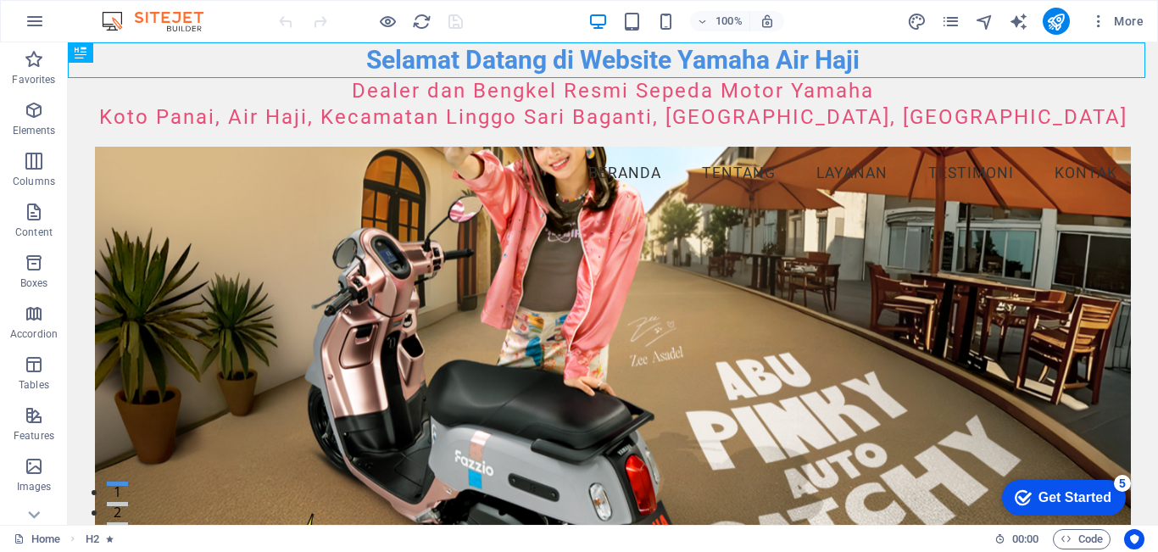
click at [347, 293] on figure at bounding box center [613, 366] width 1036 height 439
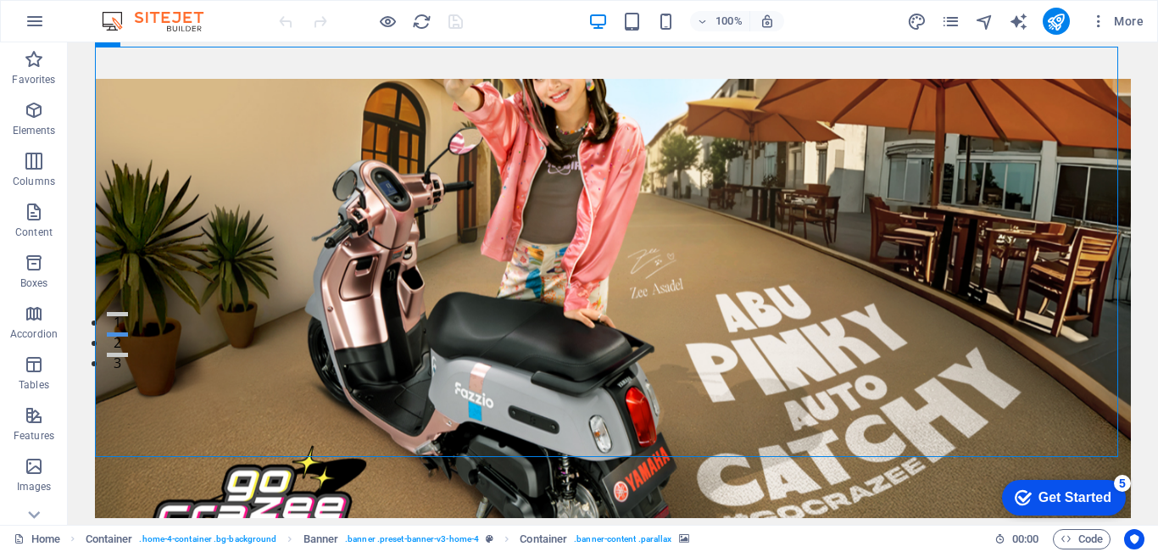
scroll to position [254, 0]
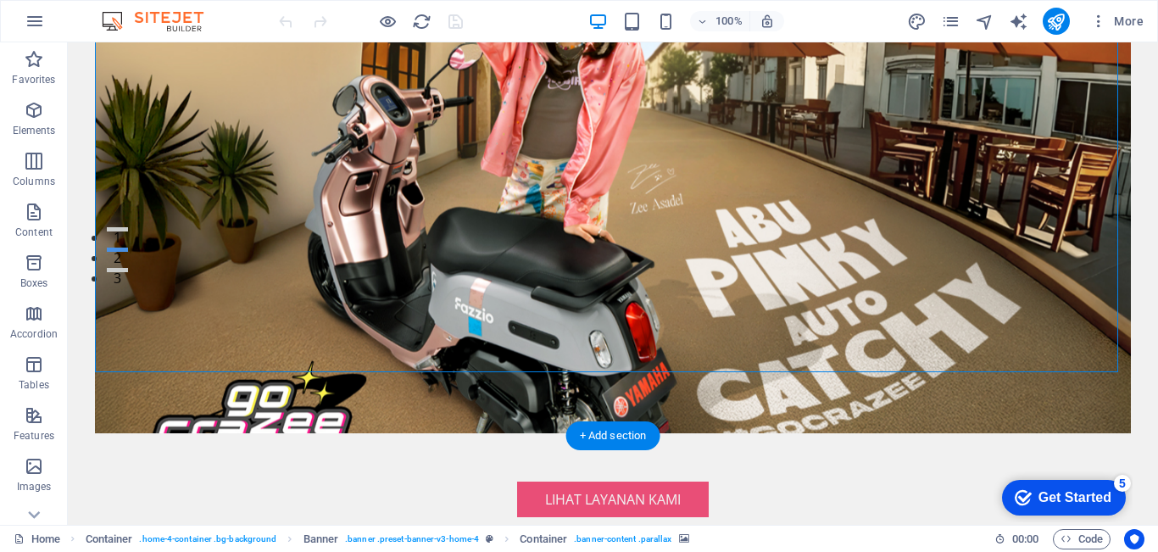
click at [189, 277] on figure at bounding box center [613, 213] width 1036 height 439
click at [189, 277] on div "Drag here to replace the existing content. Press “Ctrl” if you want to create a…" at bounding box center [613, 283] width 1090 height 482
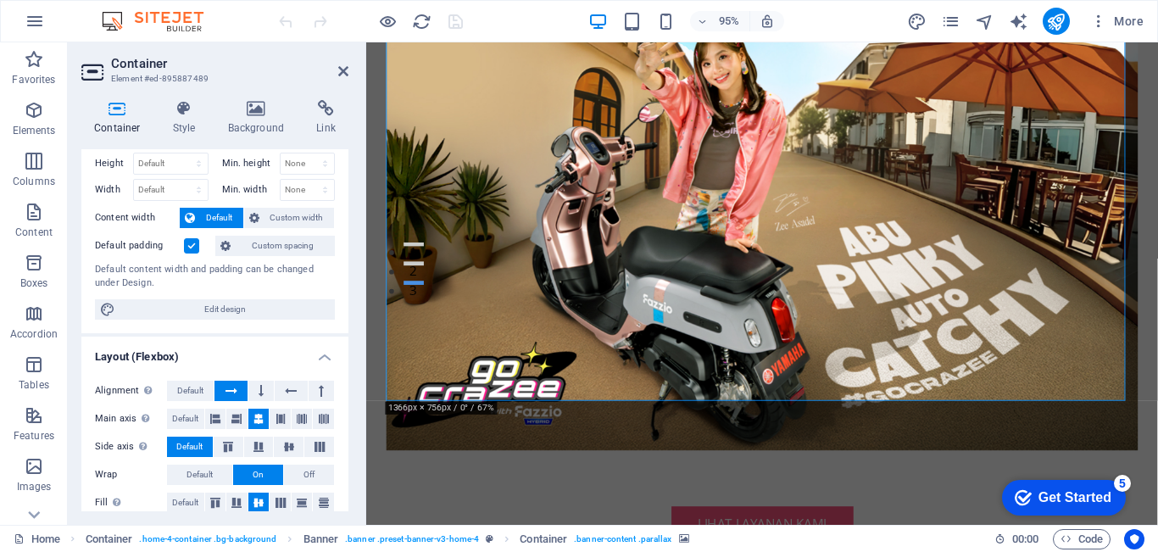
scroll to position [0, 0]
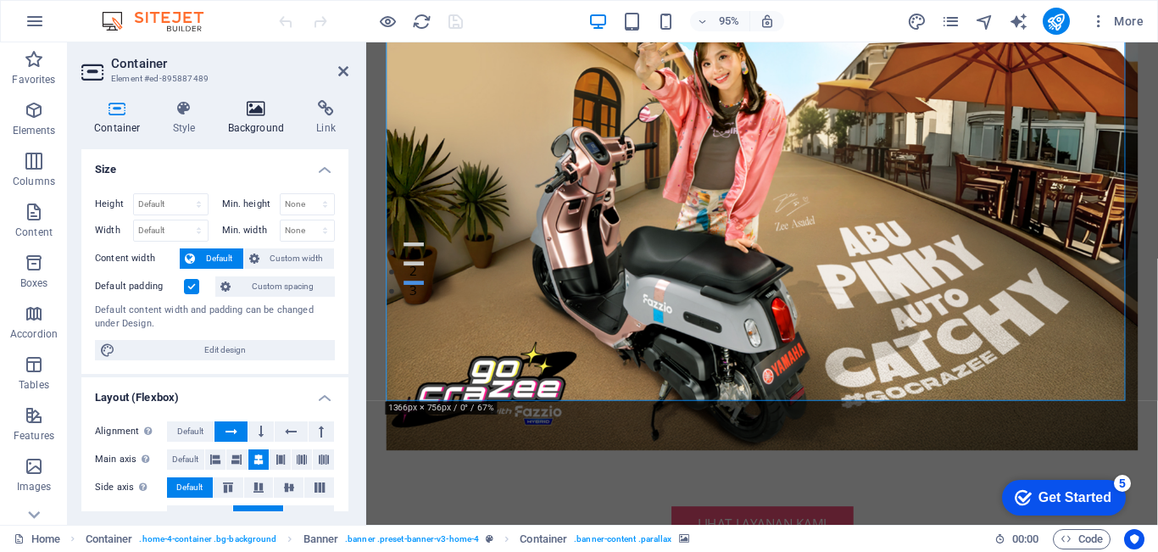
click at [261, 108] on icon at bounding box center [256, 108] width 82 height 17
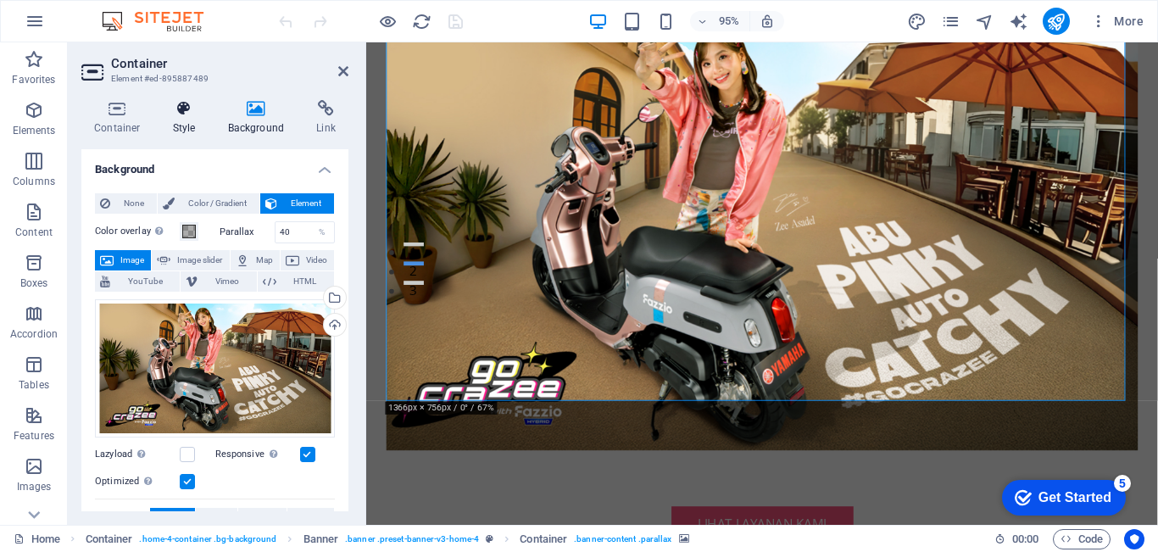
click at [194, 119] on h4 "Style" at bounding box center [187, 118] width 55 height 36
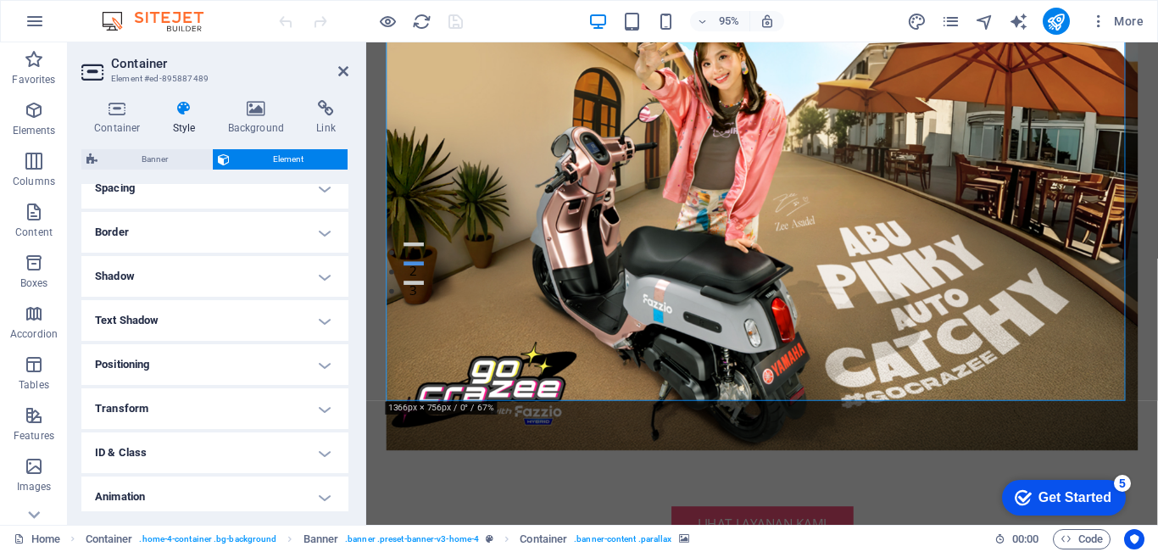
scroll to position [389, 0]
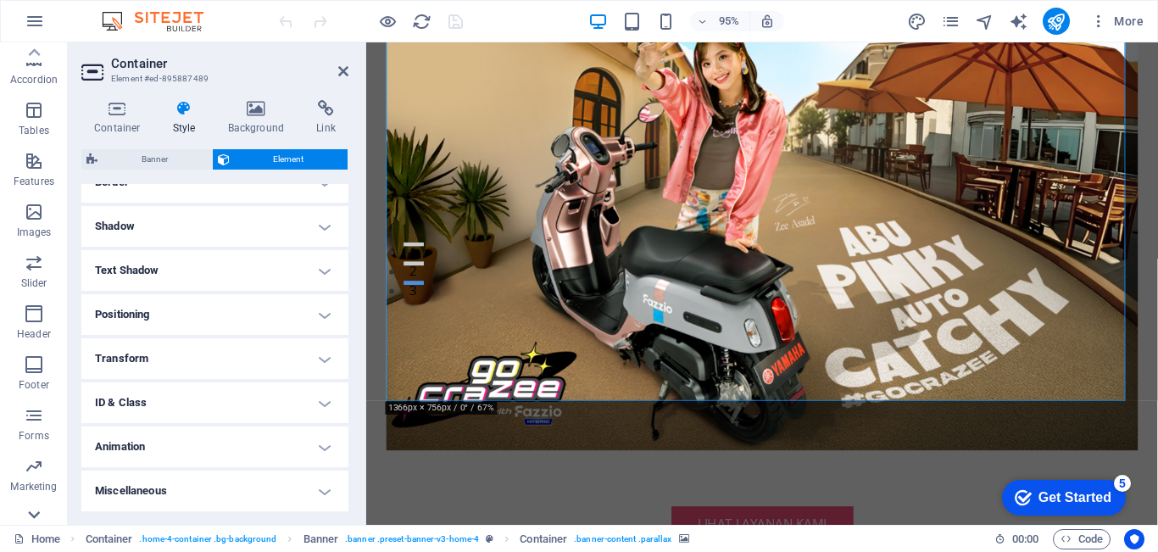
click at [31, 56] on icon at bounding box center [35, 52] width 12 height 8
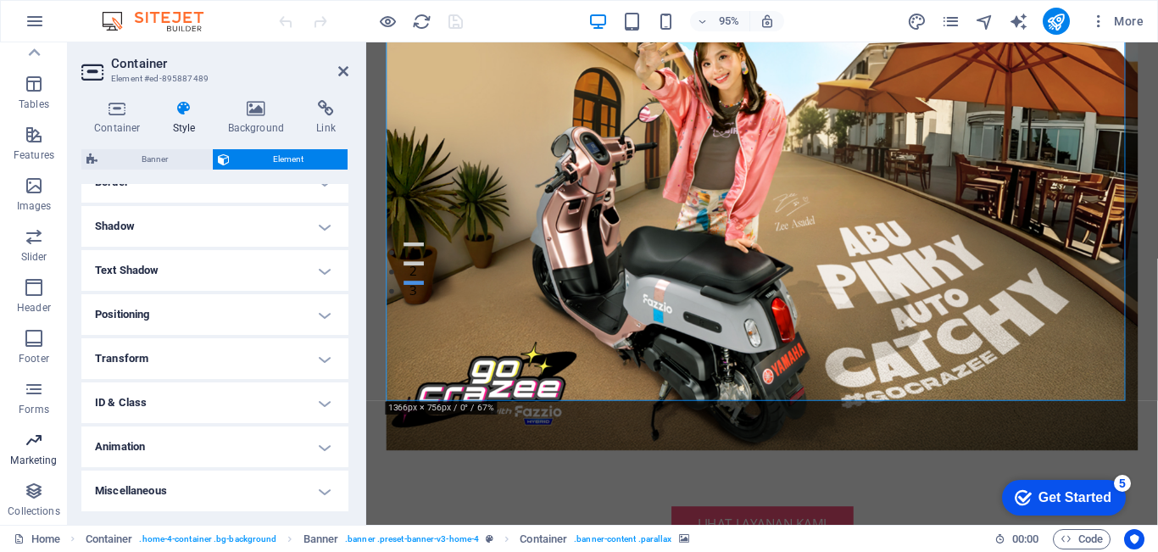
click at [42, 440] on icon "button" at bounding box center [34, 440] width 20 height 20
click at [32, 449] on icon "button" at bounding box center [34, 440] width 20 height 20
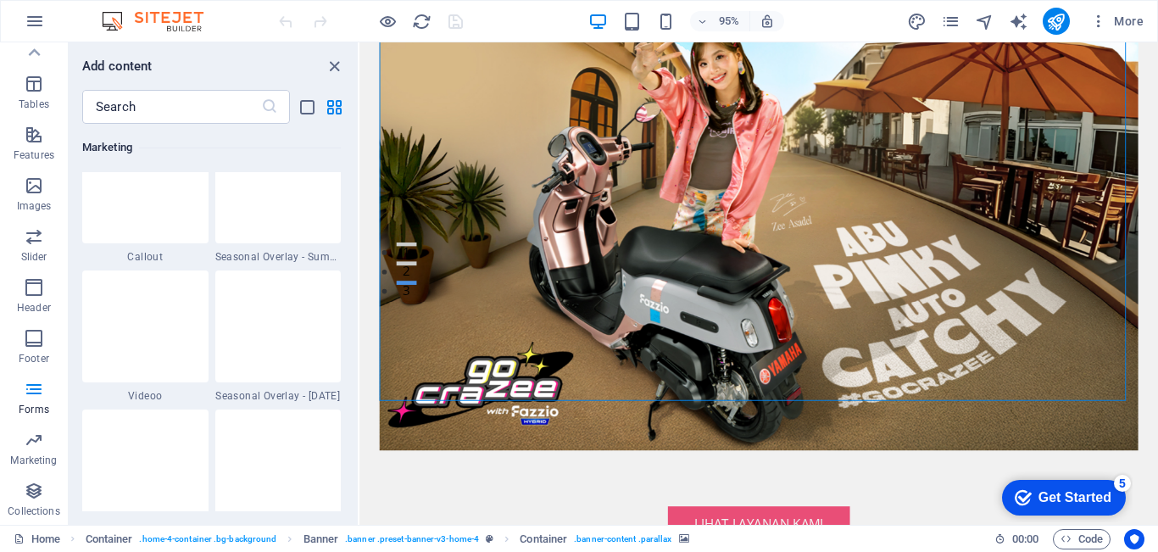
scroll to position [13702, 0]
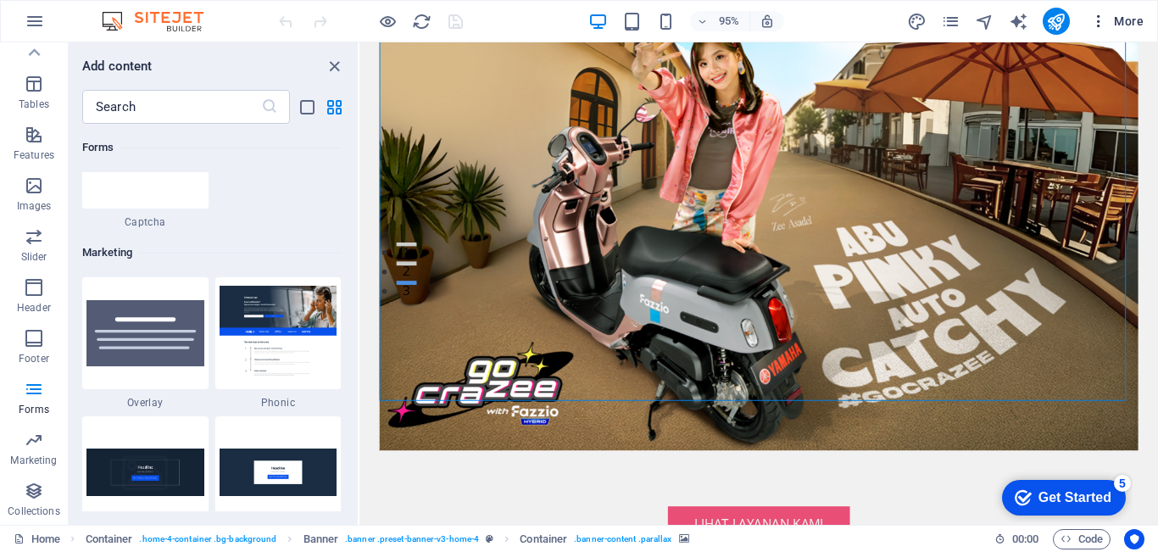
click at [1099, 30] on button "More" at bounding box center [1116, 21] width 67 height 27
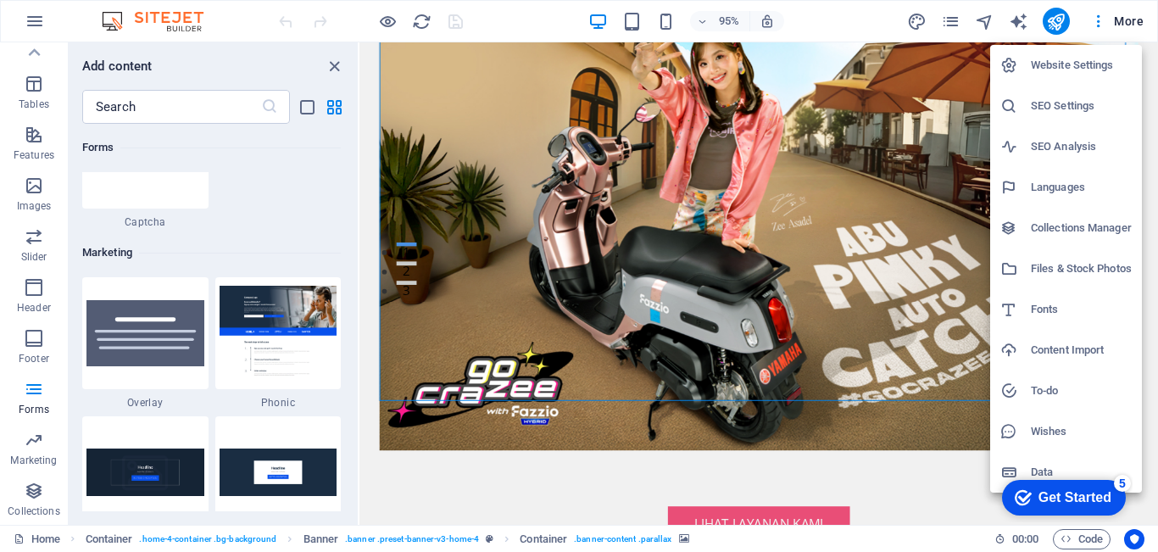
click at [1061, 190] on h6 "Languages" at bounding box center [1081, 187] width 101 height 20
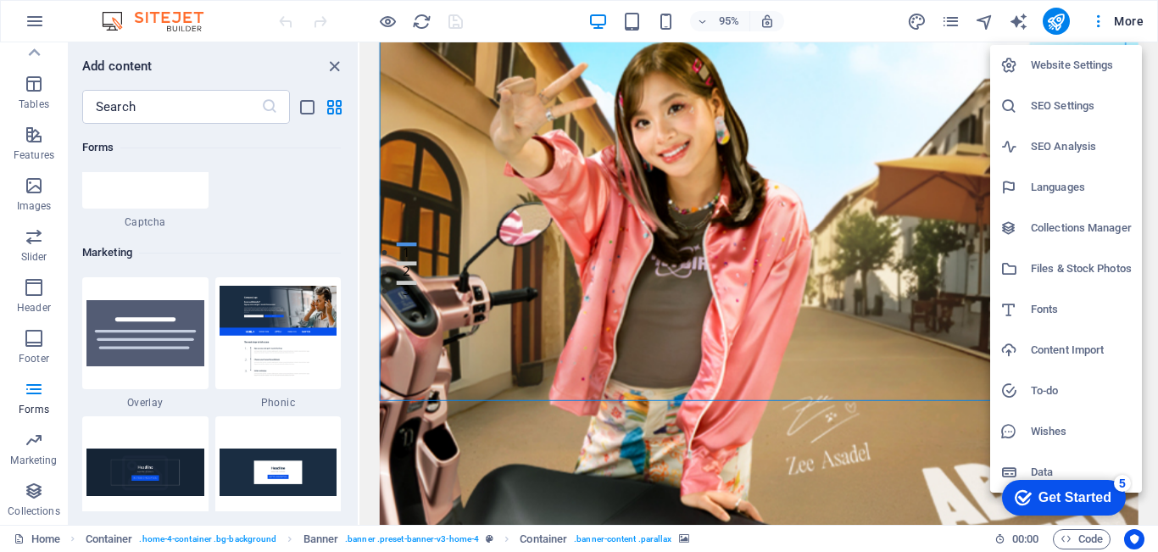
select select "41"
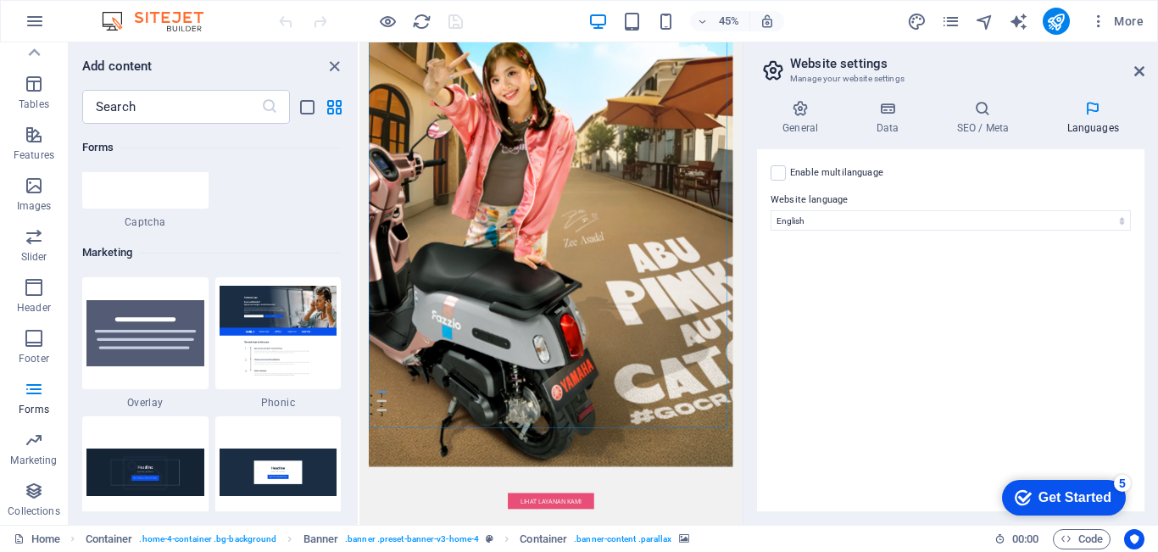
click at [859, 175] on label "Enable multilanguage To disable multilanguage delete all languages until only o…" at bounding box center [836, 173] width 93 height 20
click at [0, 0] on input "Enable multilanguage To disable multilanguage delete all languages until only o…" at bounding box center [0, 0] width 0 height 0
select select
click at [783, 168] on label at bounding box center [777, 172] width 15 height 15
click at [0, 0] on input "Enable multilanguage To disable multilanguage delete all languages until only o…" at bounding box center [0, 0] width 0 height 0
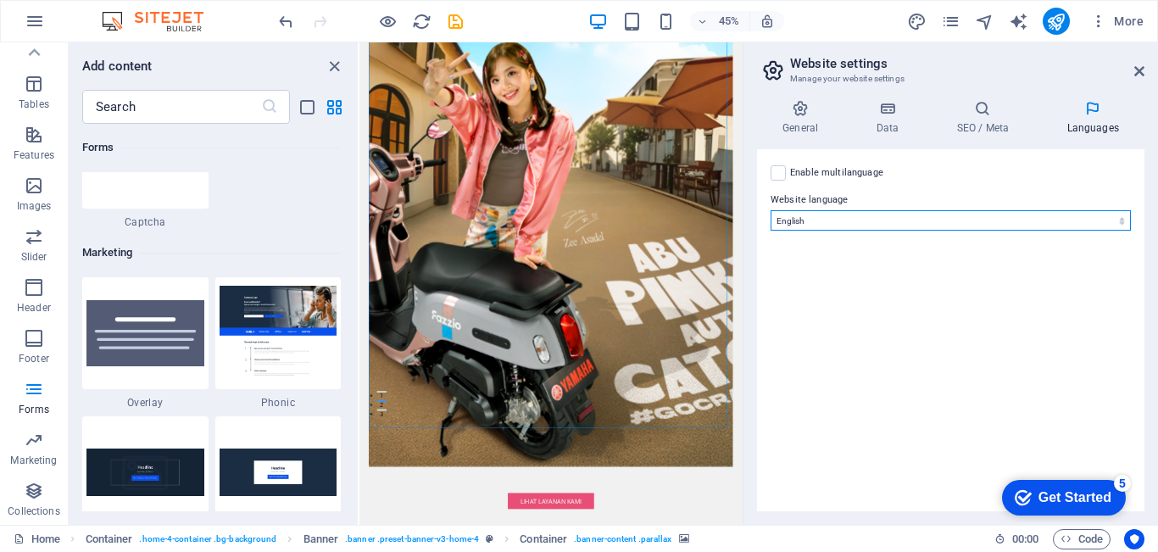
click at [848, 216] on select "Abkhazian Afar Afrikaans Akan Albanian Amharic Arabic Aragonese Armenian Assame…" at bounding box center [950, 220] width 360 height 20
select select "70"
click at [770, 210] on select "Abkhazian Afar Afrikaans Akan Albanian Amharic Arabic Aragonese Armenian Assame…" at bounding box center [950, 220] width 360 height 20
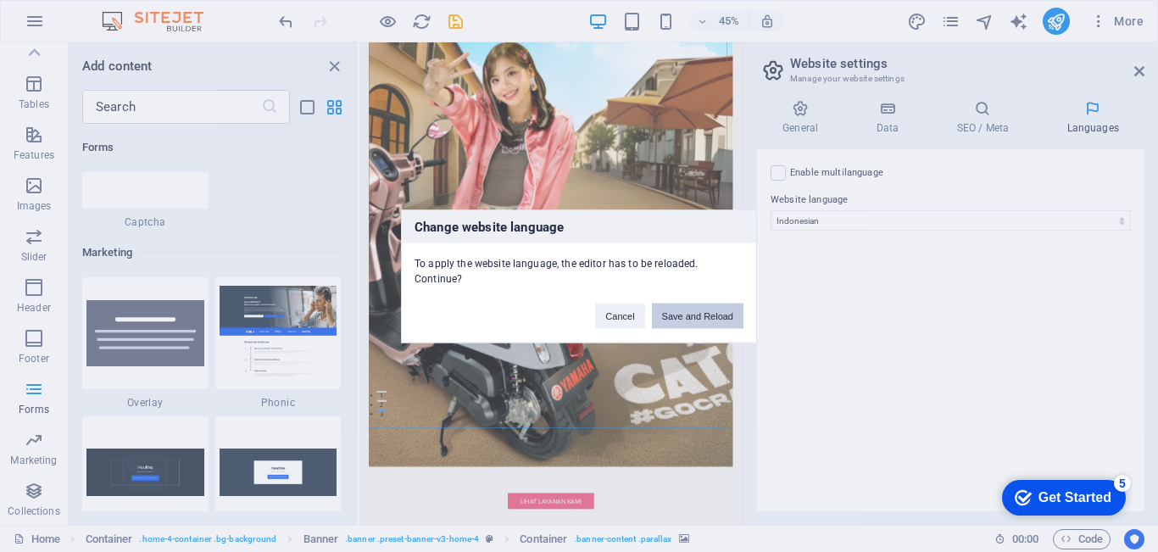
click at [685, 315] on button "Save and Reload" at bounding box center [698, 315] width 92 height 25
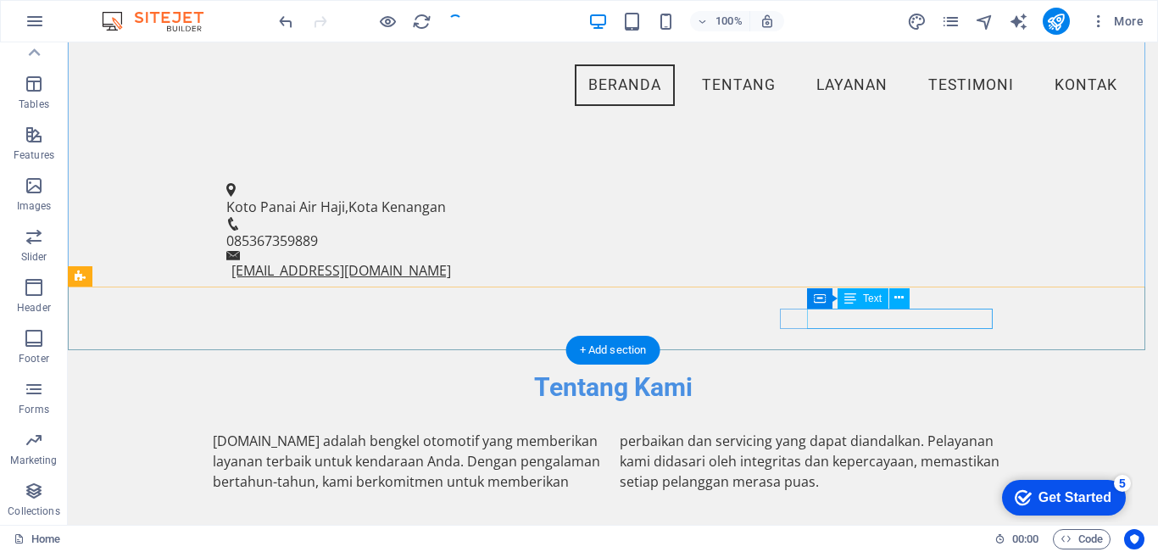
scroll to position [0, 0]
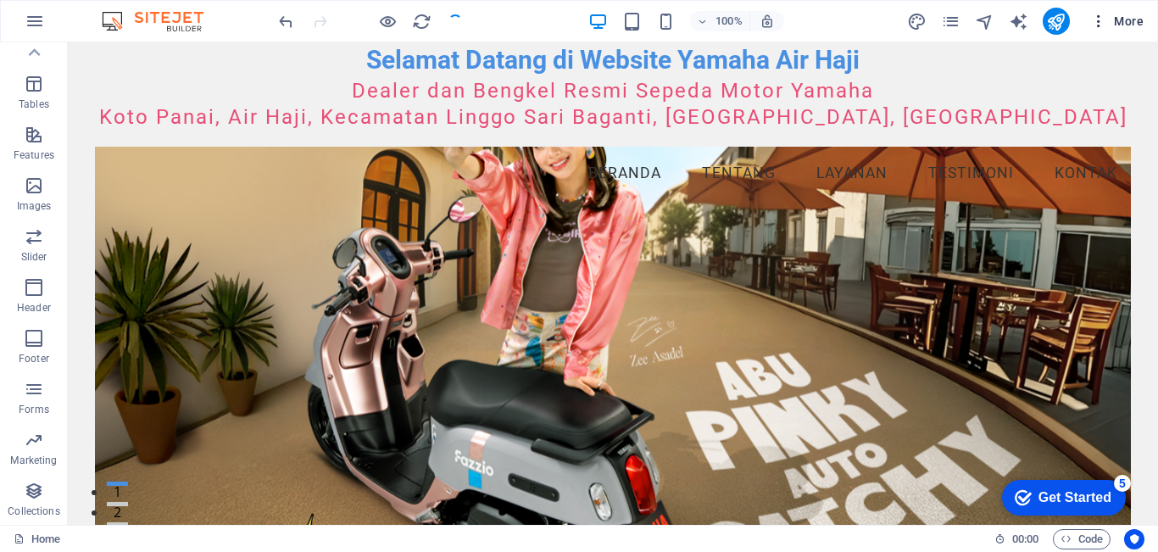
click at [1104, 25] on icon "button" at bounding box center [1098, 21] width 17 height 17
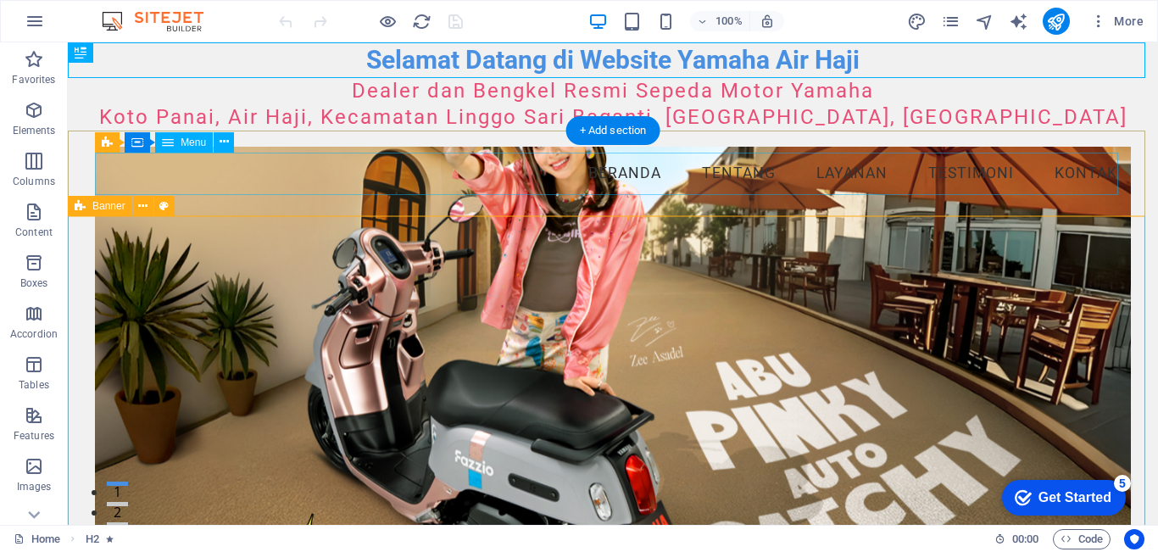
click at [1054, 169] on nav "Beranda Tentang Layanan Testimoni Kontak" at bounding box center [613, 174] width 1036 height 42
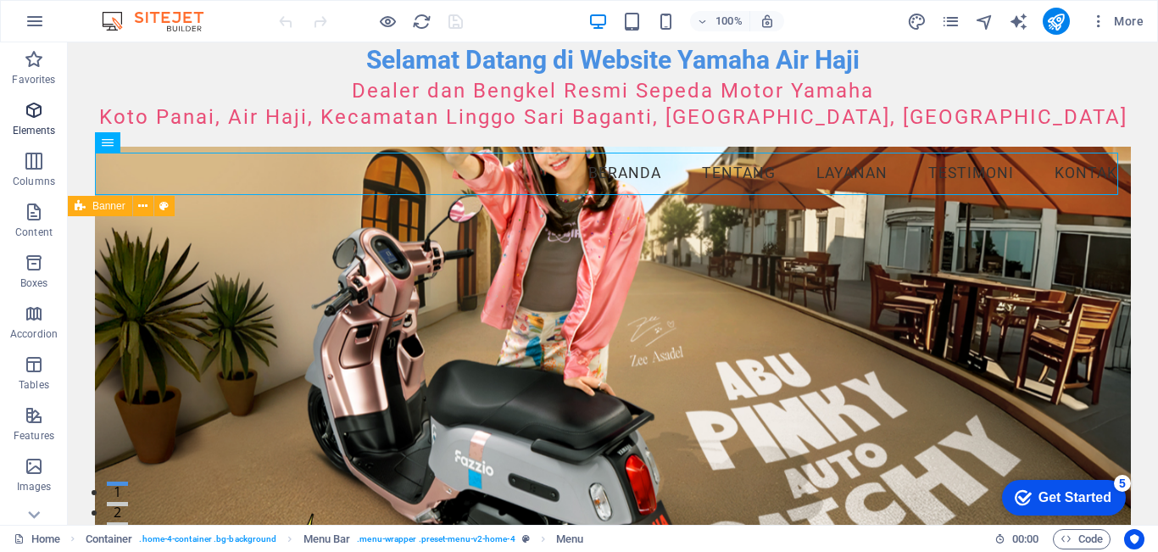
click at [43, 116] on icon "button" at bounding box center [34, 110] width 20 height 20
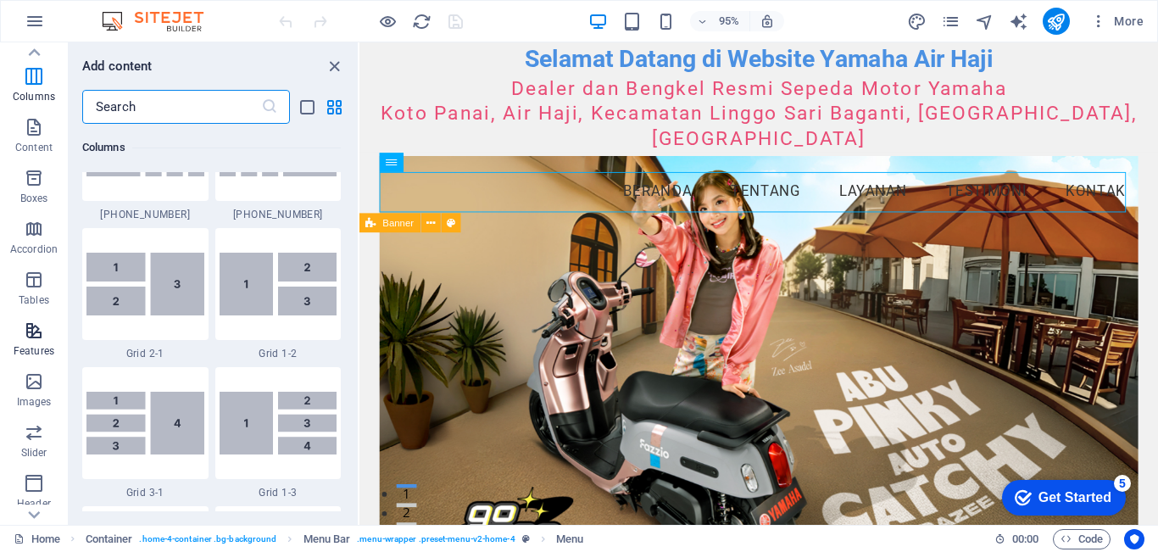
scroll to position [2289, 0]
